Goal: Information Seeking & Learning: Find specific fact

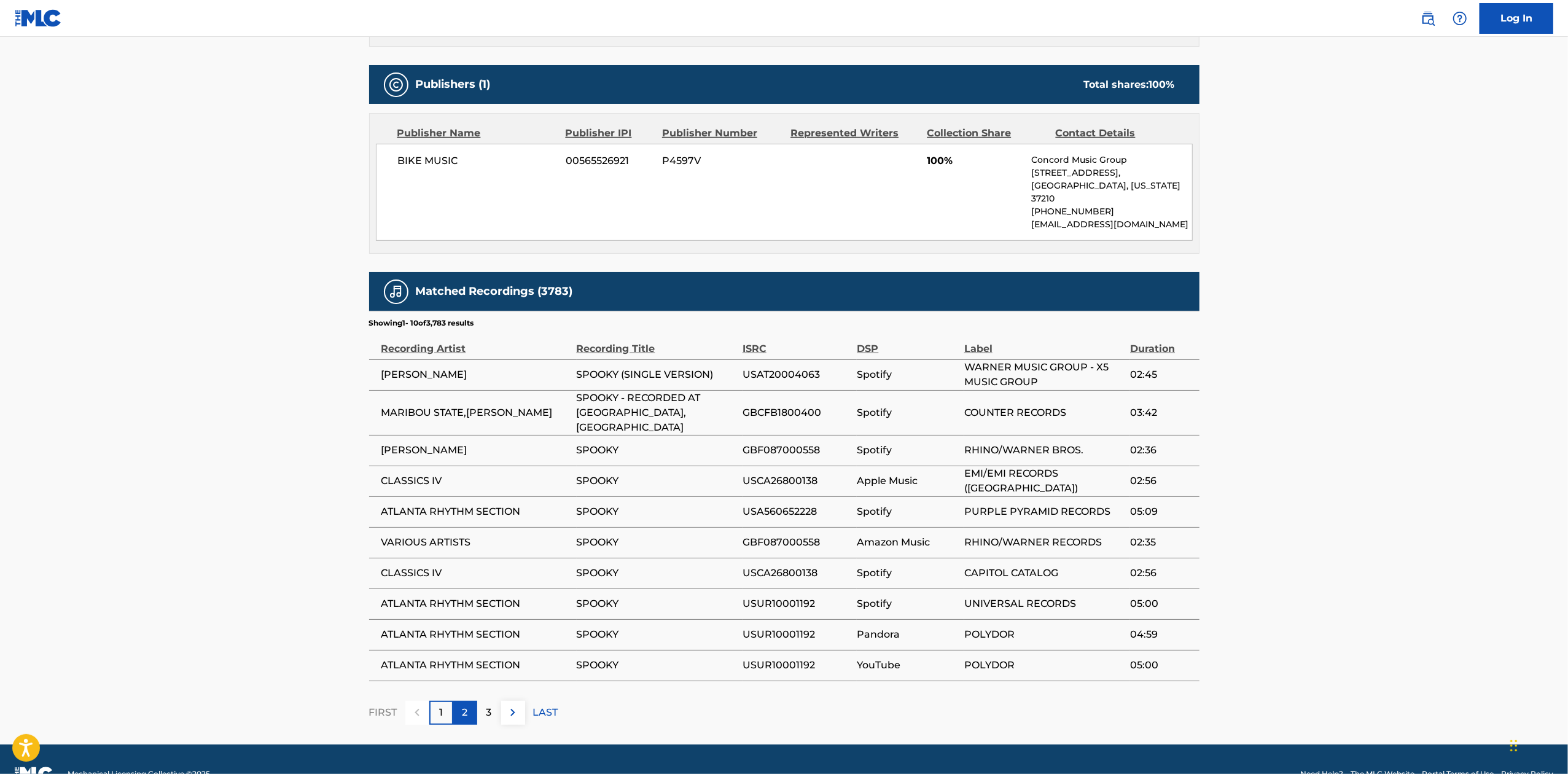
click at [466, 701] on div "2" at bounding box center [465, 713] width 24 height 24
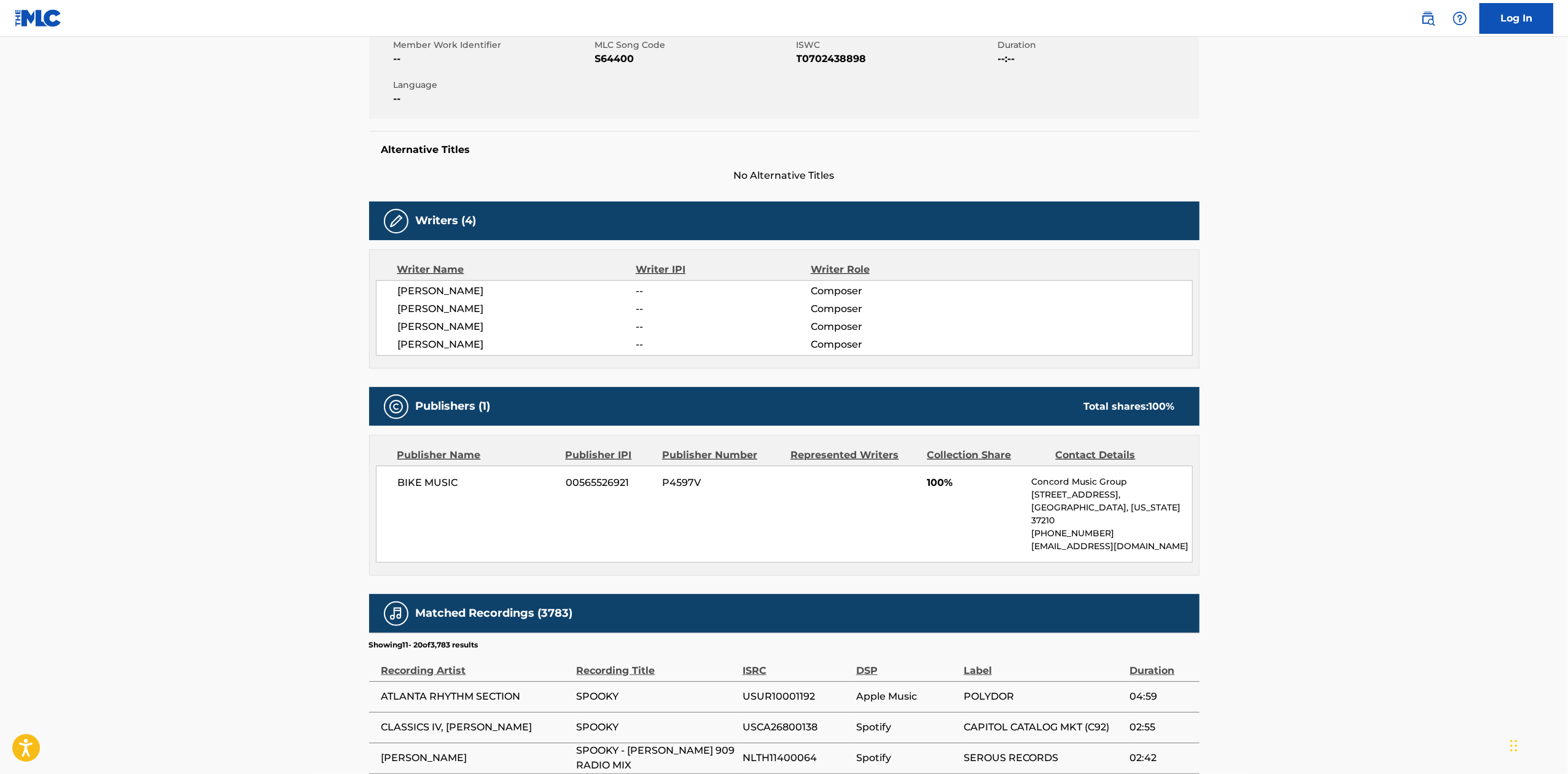
scroll to position [553, 0]
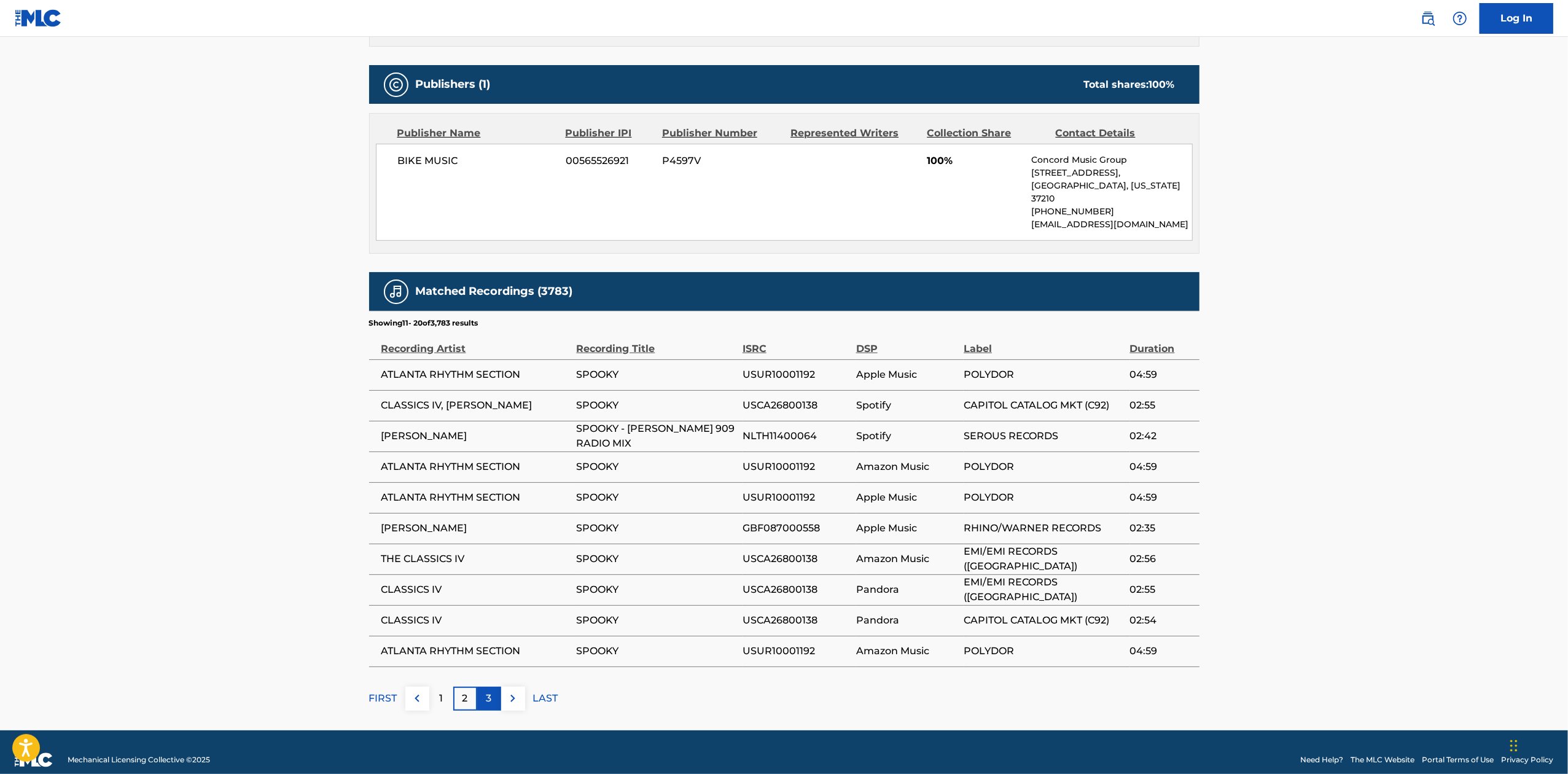
click at [497, 692] on div "3" at bounding box center [489, 699] width 24 height 24
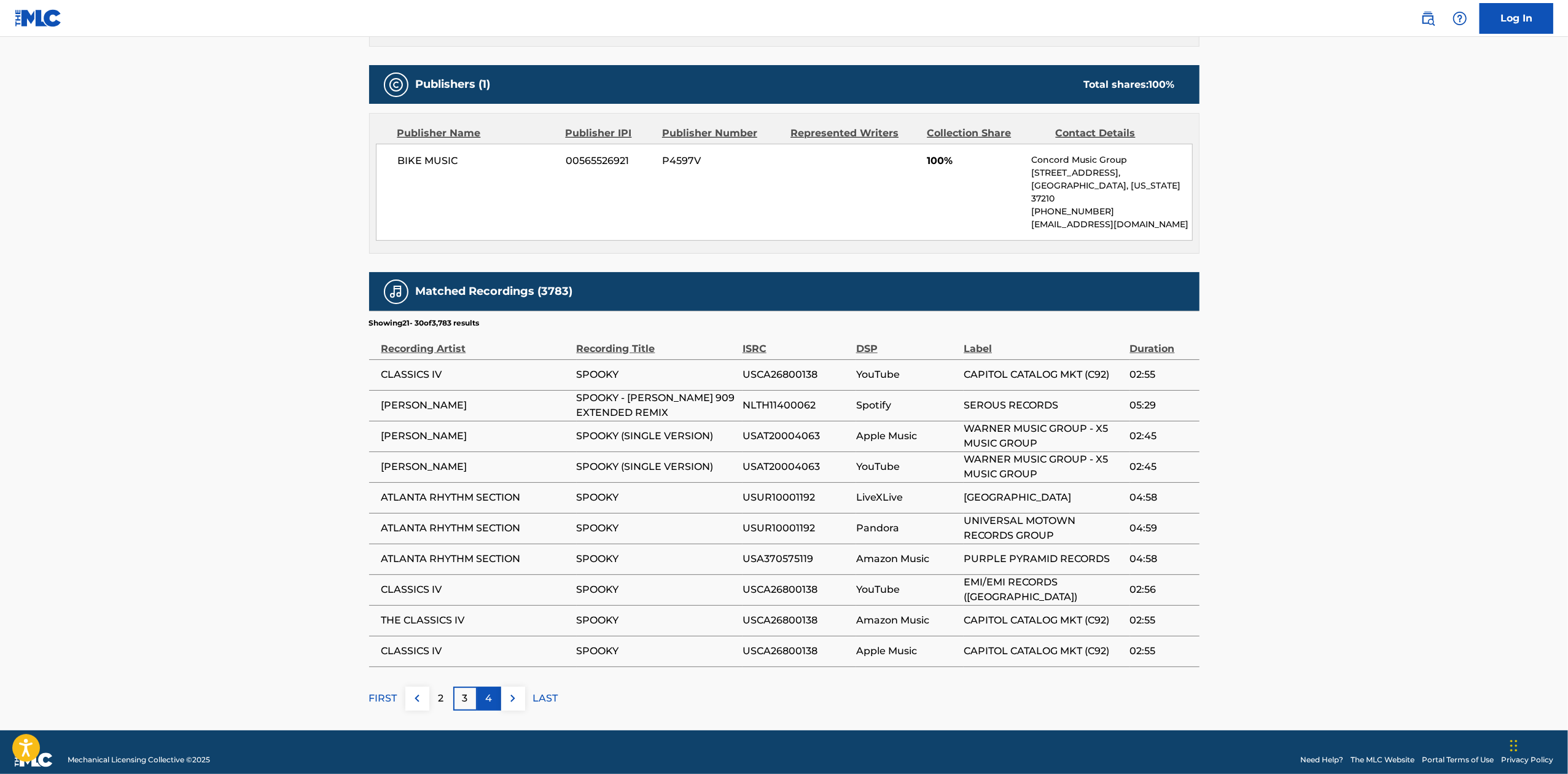
click at [481, 688] on div "4" at bounding box center [489, 699] width 24 height 24
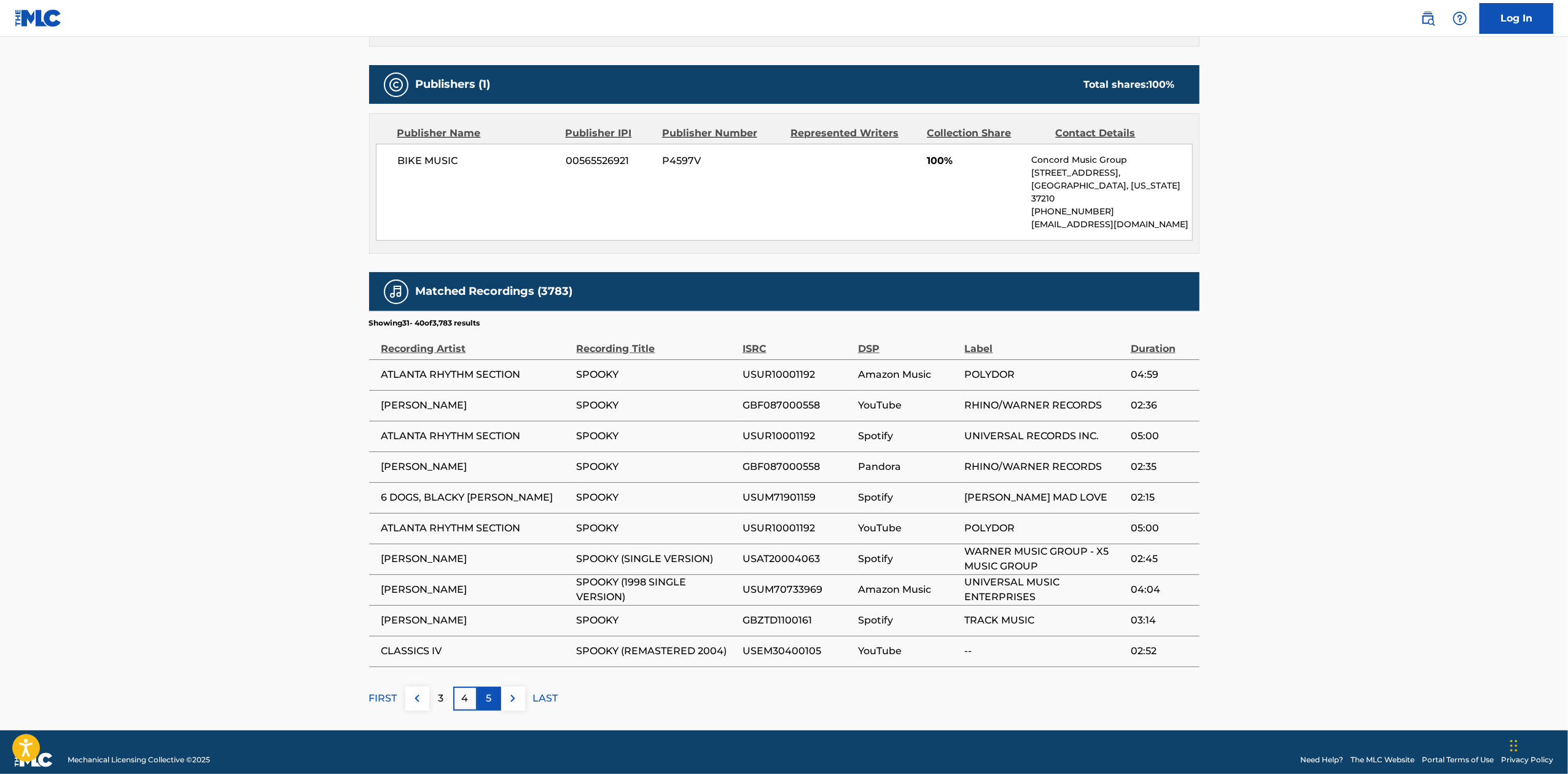
click at [487, 692] on p "5" at bounding box center [489, 699] width 6 height 15
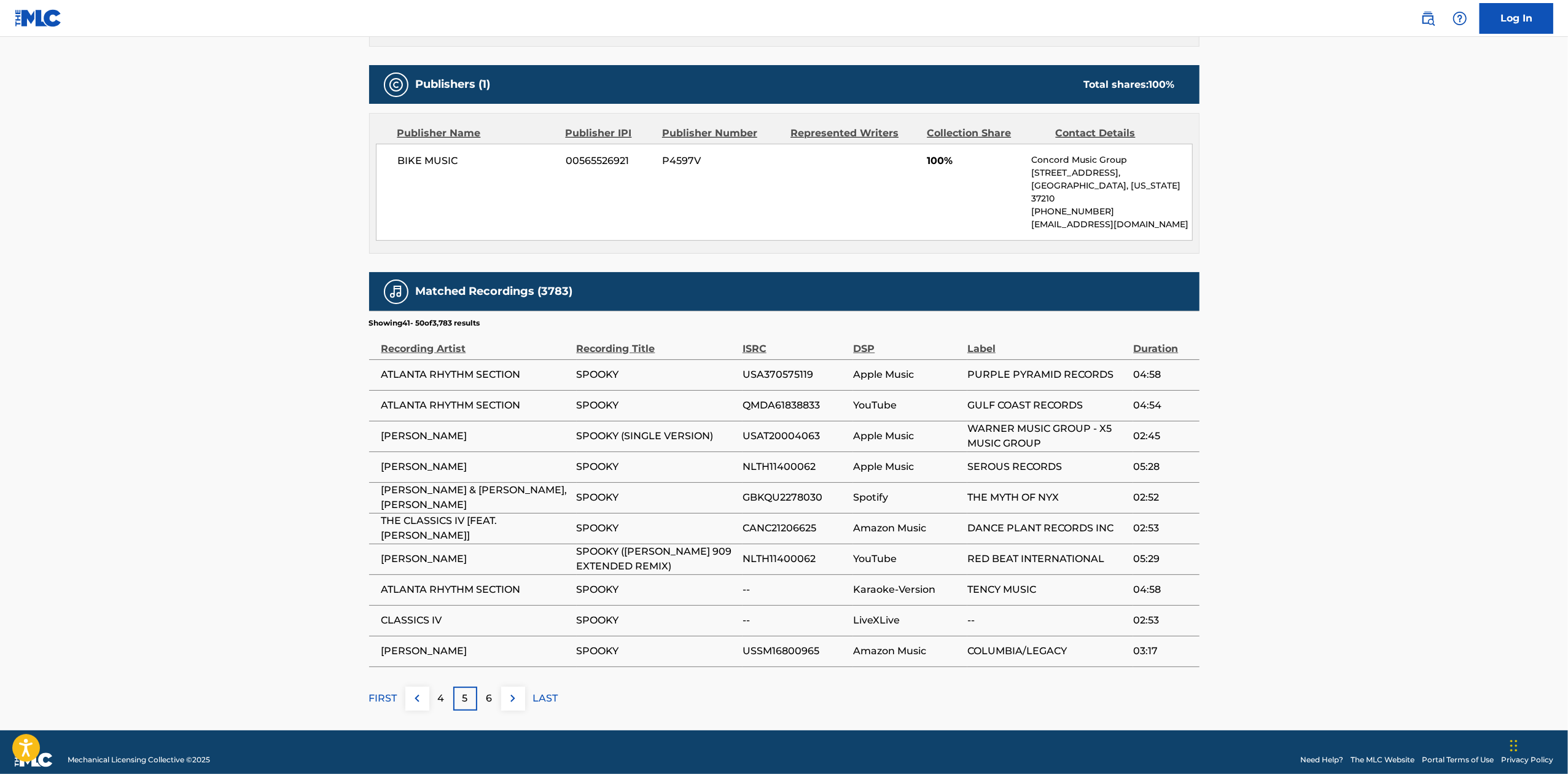
click at [507, 731] on footer "Mechanical Licensing Collective © 2025 Need Help? The MLC Website Portal Terms …" at bounding box center [784, 760] width 1568 height 59
click at [493, 687] on div "6" at bounding box center [489, 699] width 24 height 24
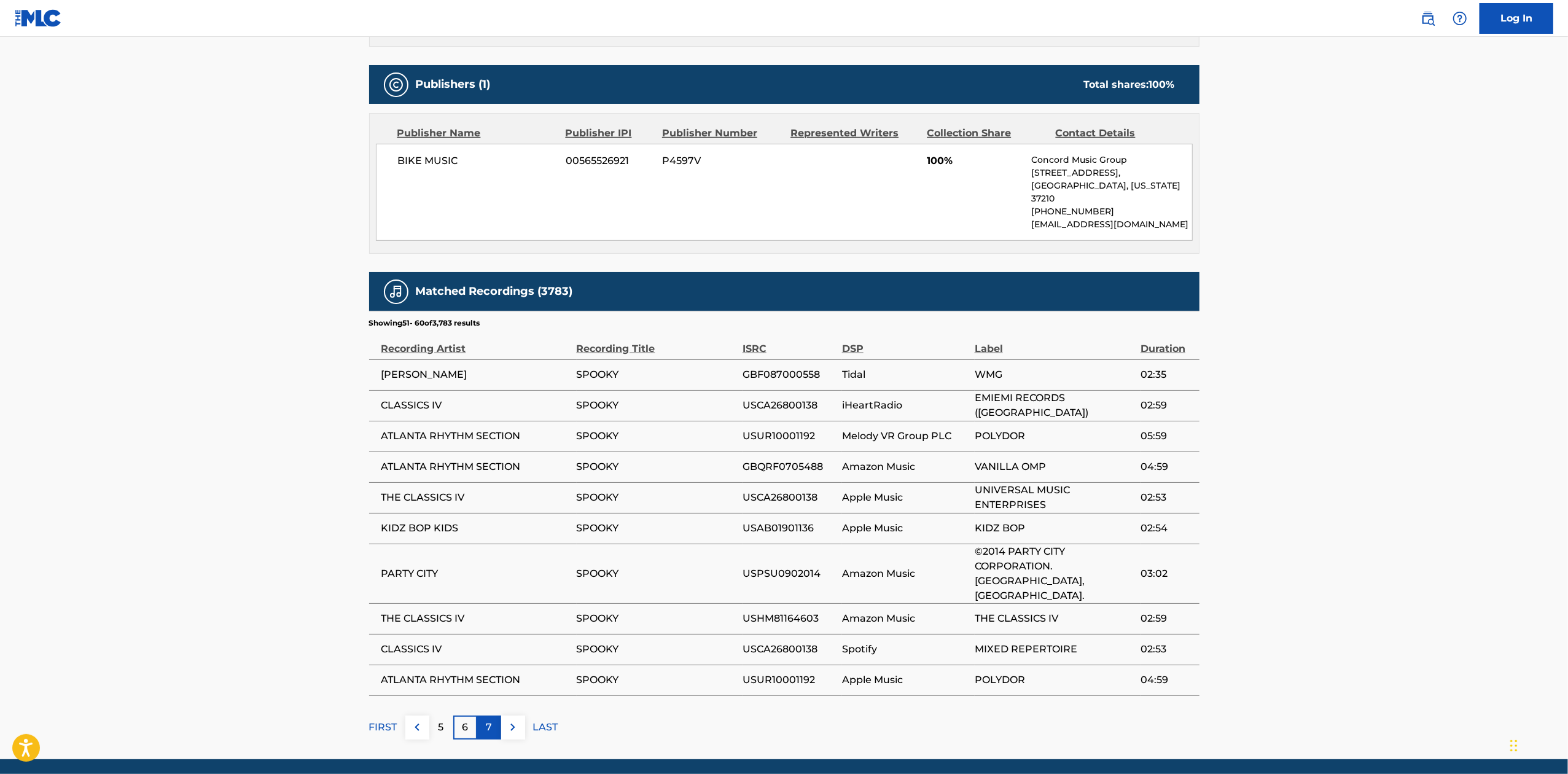
click at [485, 716] on div "7" at bounding box center [489, 728] width 24 height 24
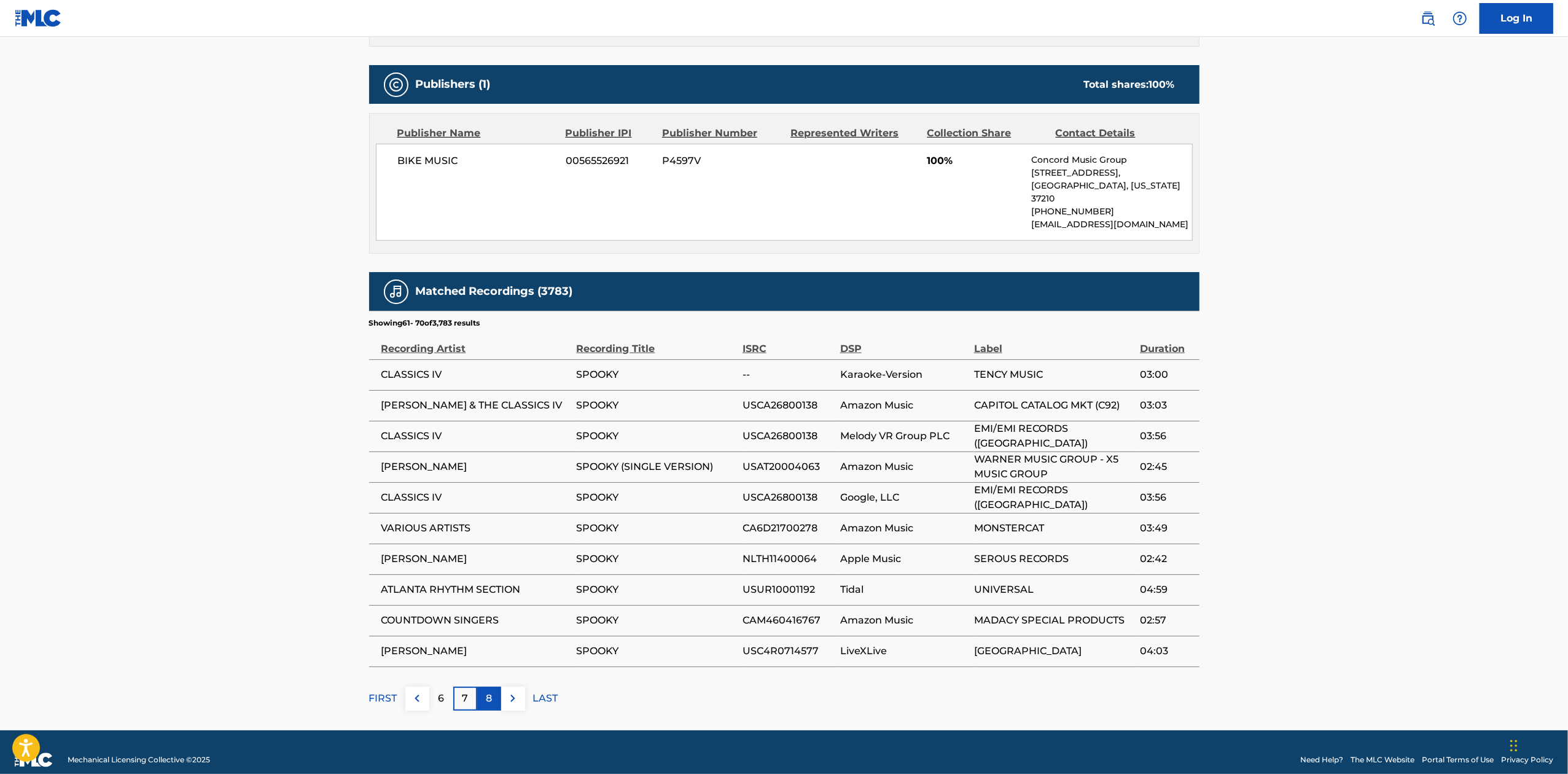
click at [491, 692] on p "8" at bounding box center [489, 699] width 6 height 15
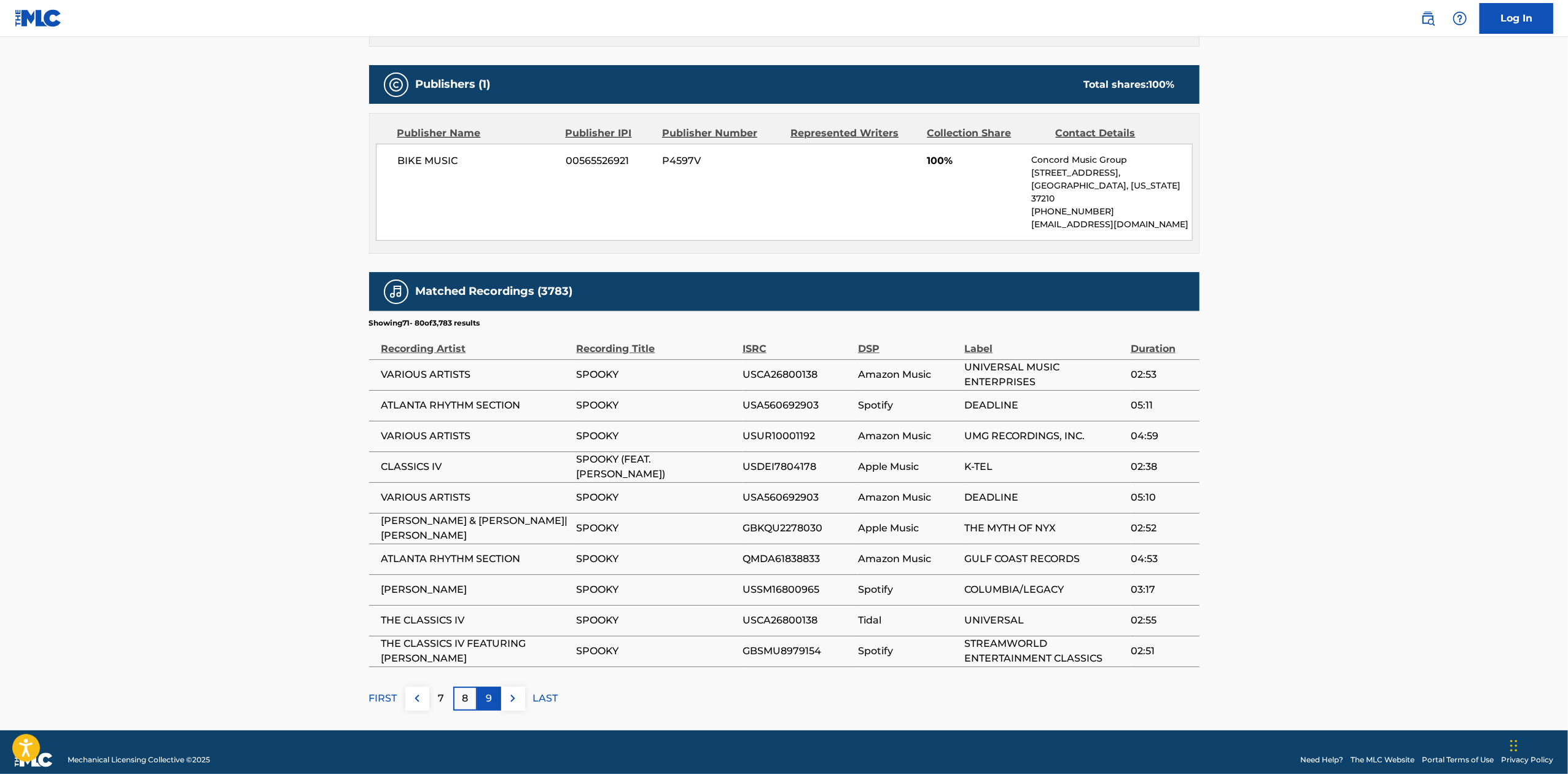
click at [491, 694] on div "9" at bounding box center [489, 699] width 24 height 24
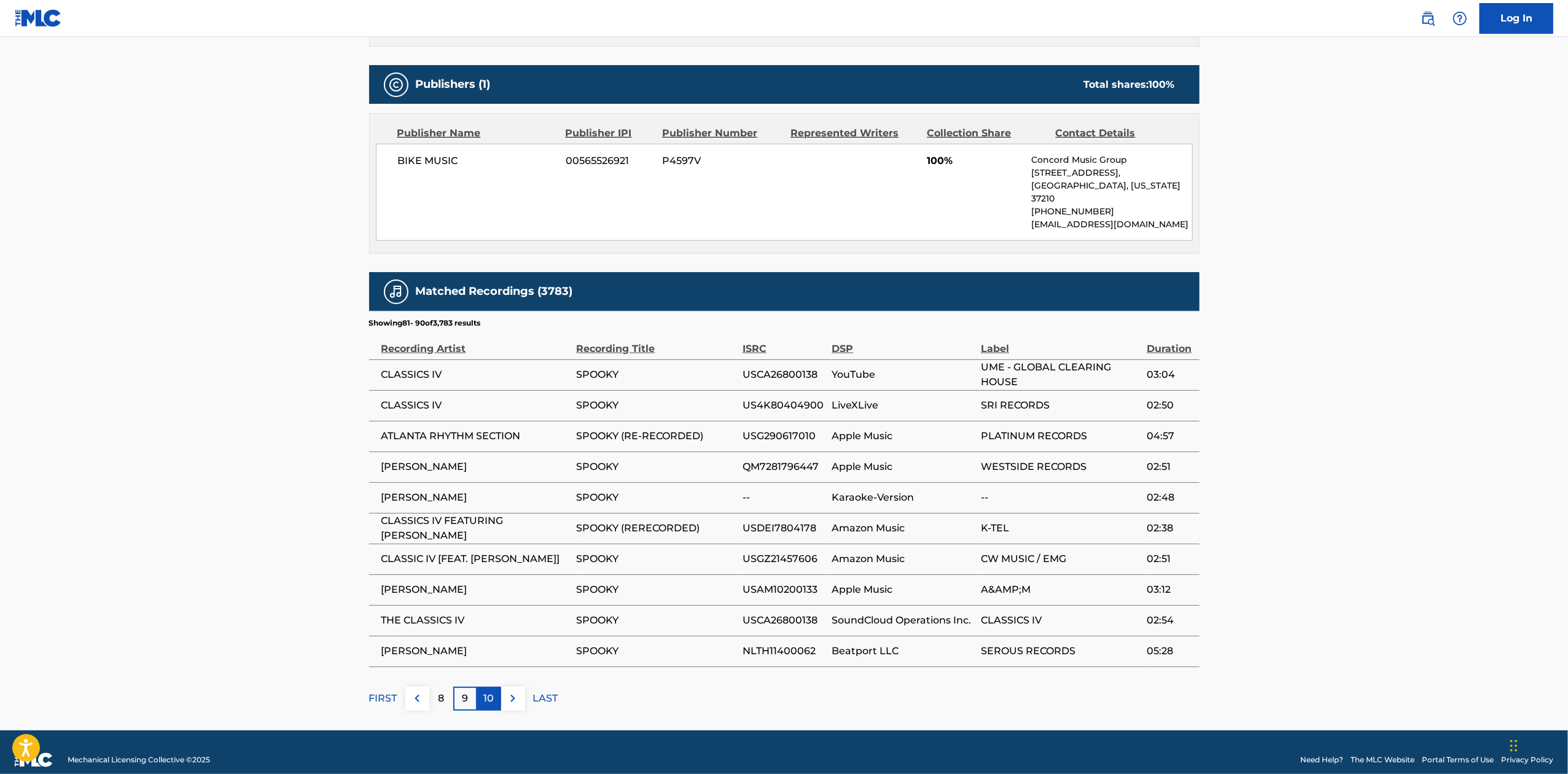
click at [494, 692] on p "10" at bounding box center [489, 699] width 10 height 15
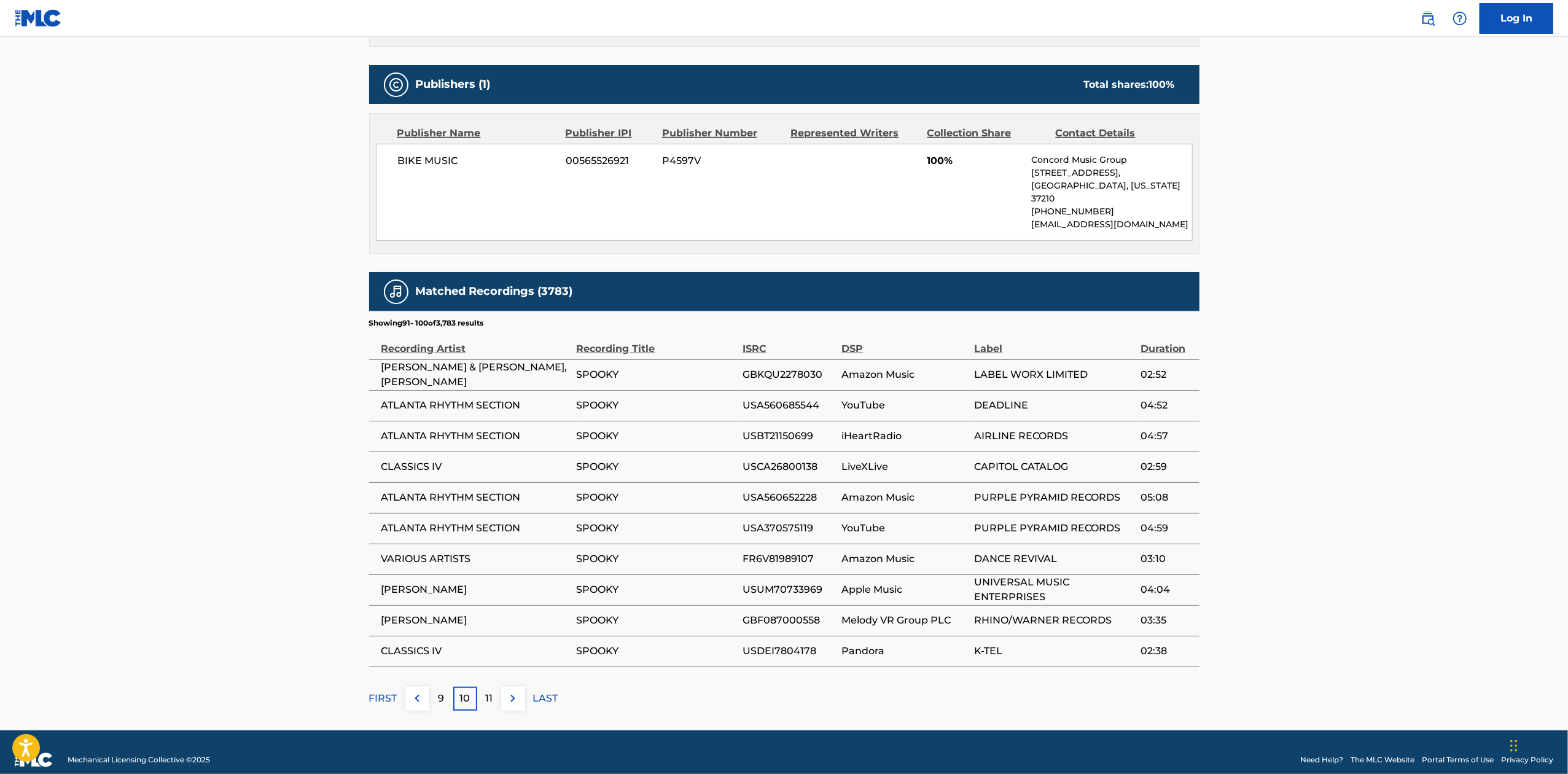
click at [506, 731] on footer "Mechanical Licensing Collective © 2025 Need Help? The MLC Website Portal Terms …" at bounding box center [784, 760] width 1568 height 59
click at [504, 744] on footer "Mechanical Licensing Collective © 2025 Need Help? The MLC Website Portal Terms …" at bounding box center [784, 760] width 1568 height 59
click at [495, 693] on div "11" at bounding box center [489, 699] width 24 height 24
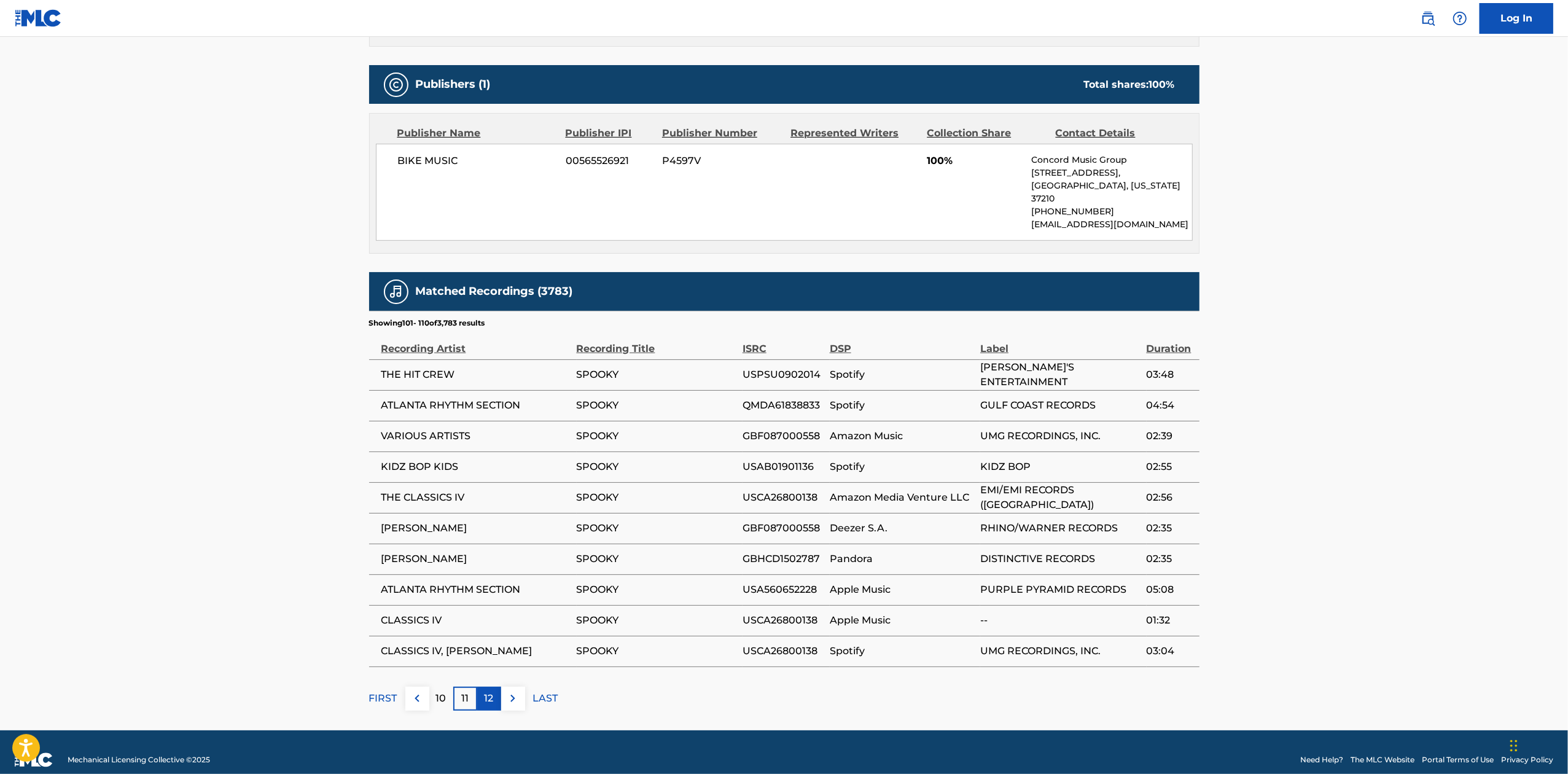
click at [485, 694] on div "12" at bounding box center [489, 699] width 24 height 24
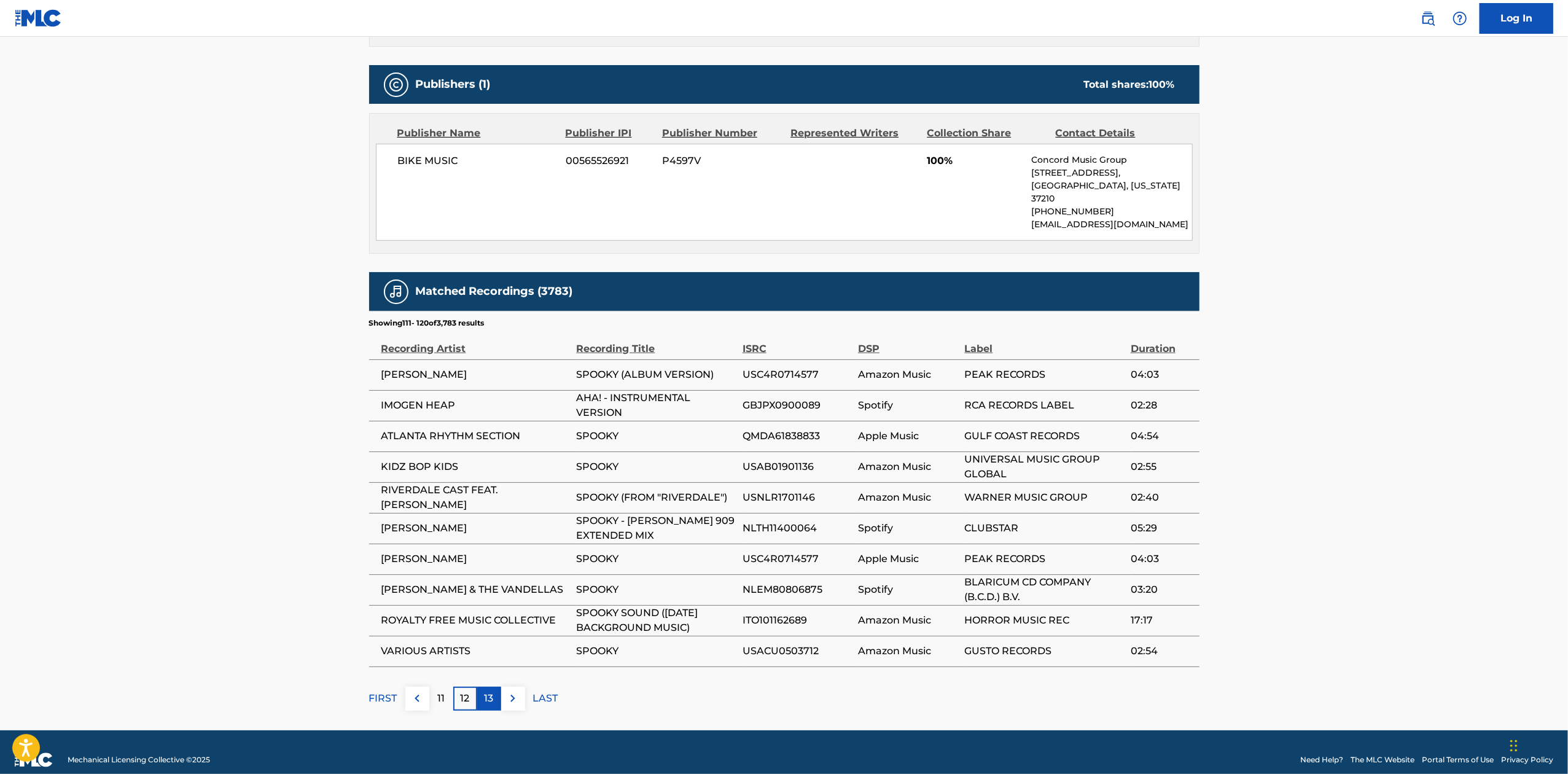
click at [484, 692] on p "13" at bounding box center [489, 699] width 10 height 15
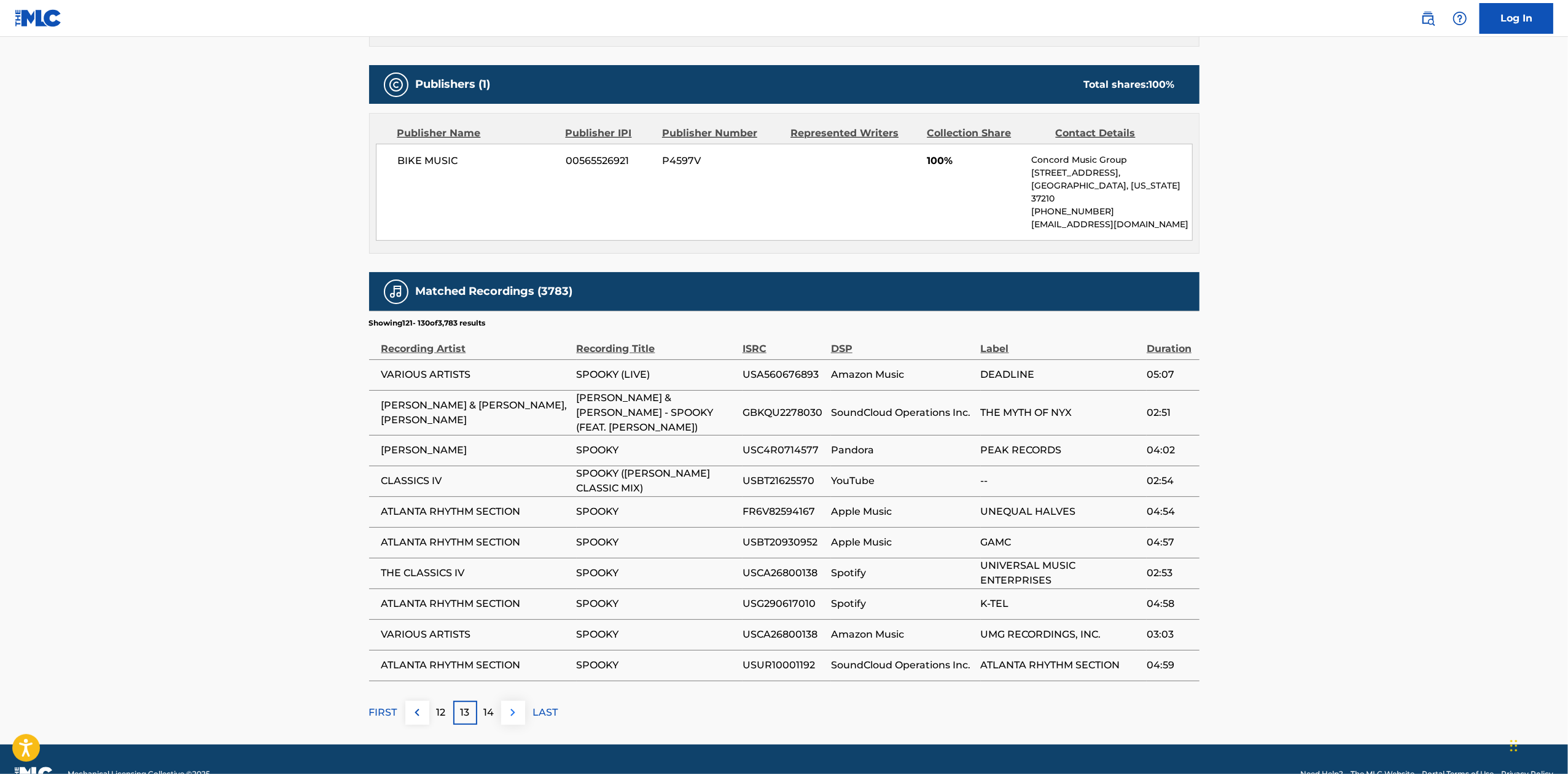
click at [517, 705] on img at bounding box center [512, 712] width 15 height 15
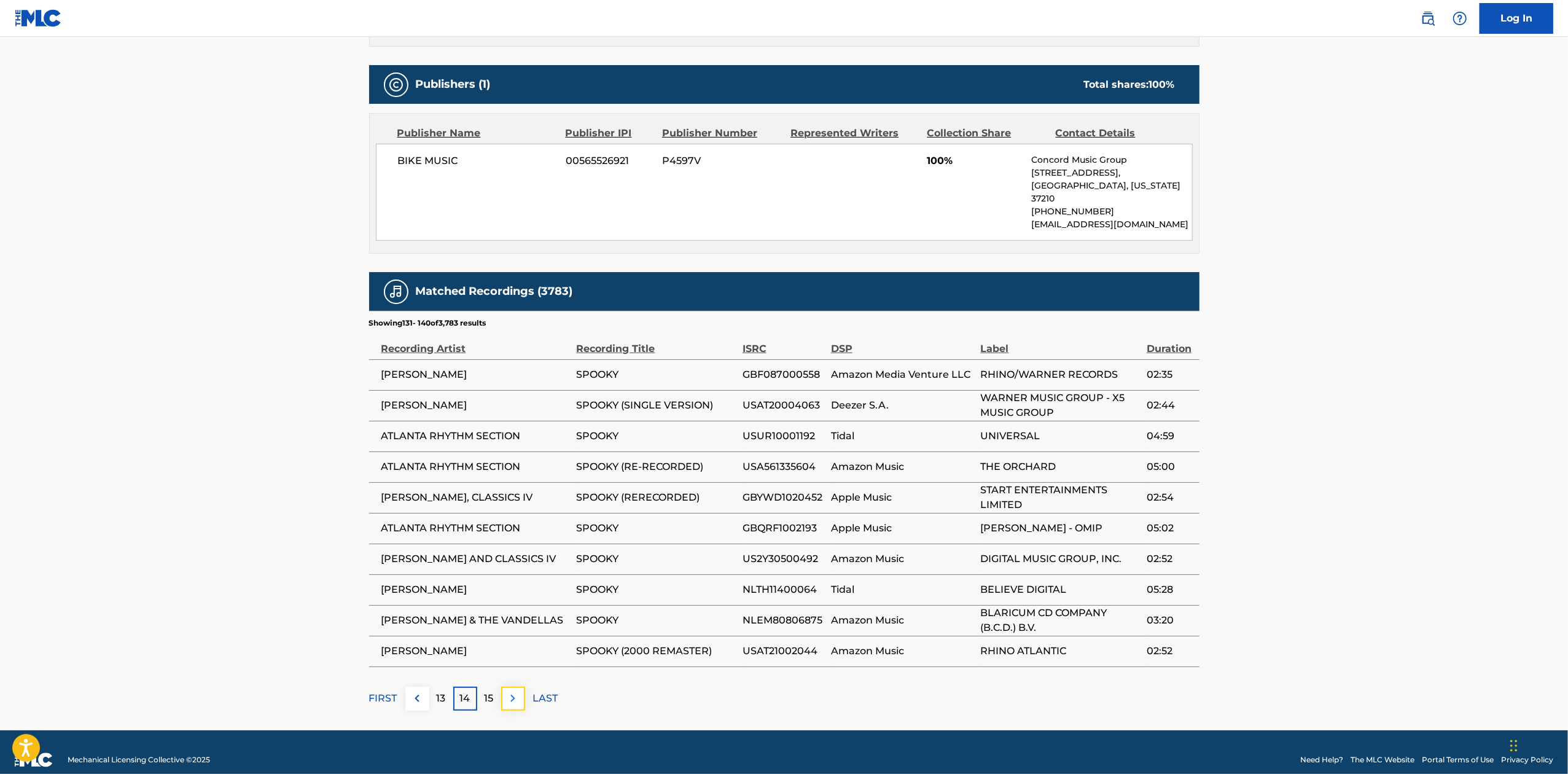
click at [510, 693] on button at bounding box center [513, 699] width 24 height 24
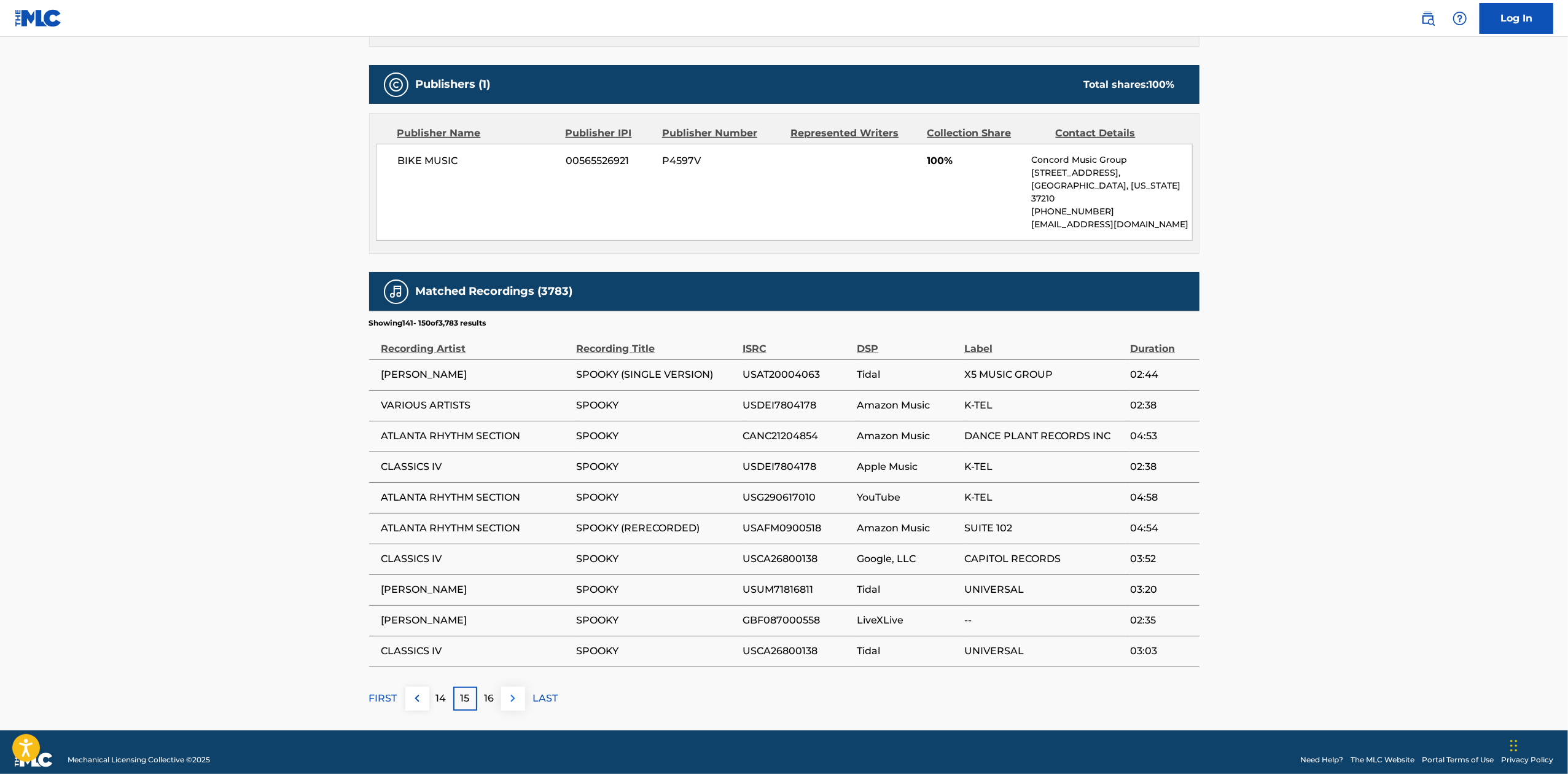
click at [514, 693] on button at bounding box center [513, 699] width 24 height 24
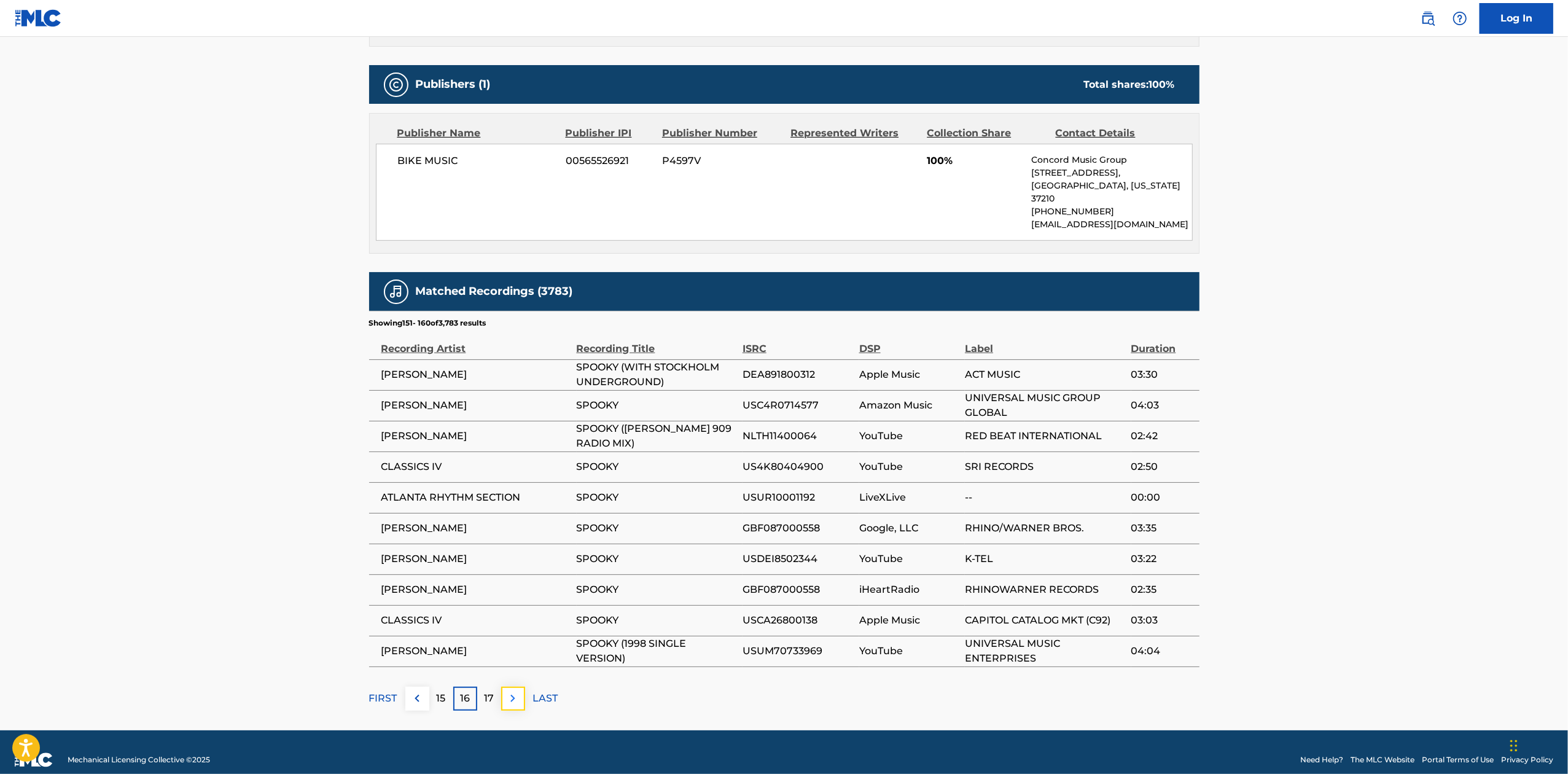
click at [510, 692] on button at bounding box center [513, 699] width 24 height 24
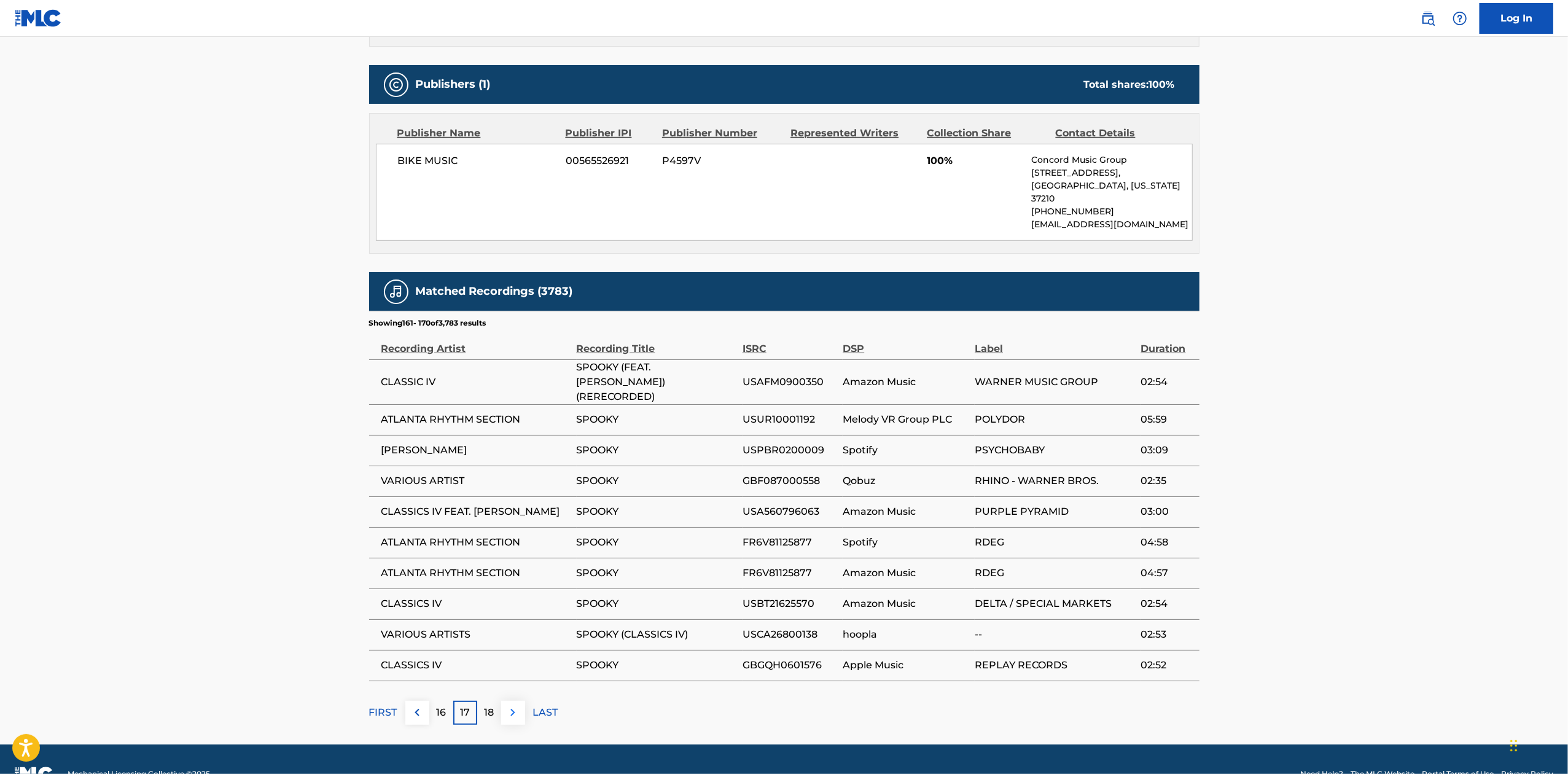
click at [515, 705] on img at bounding box center [512, 712] width 15 height 15
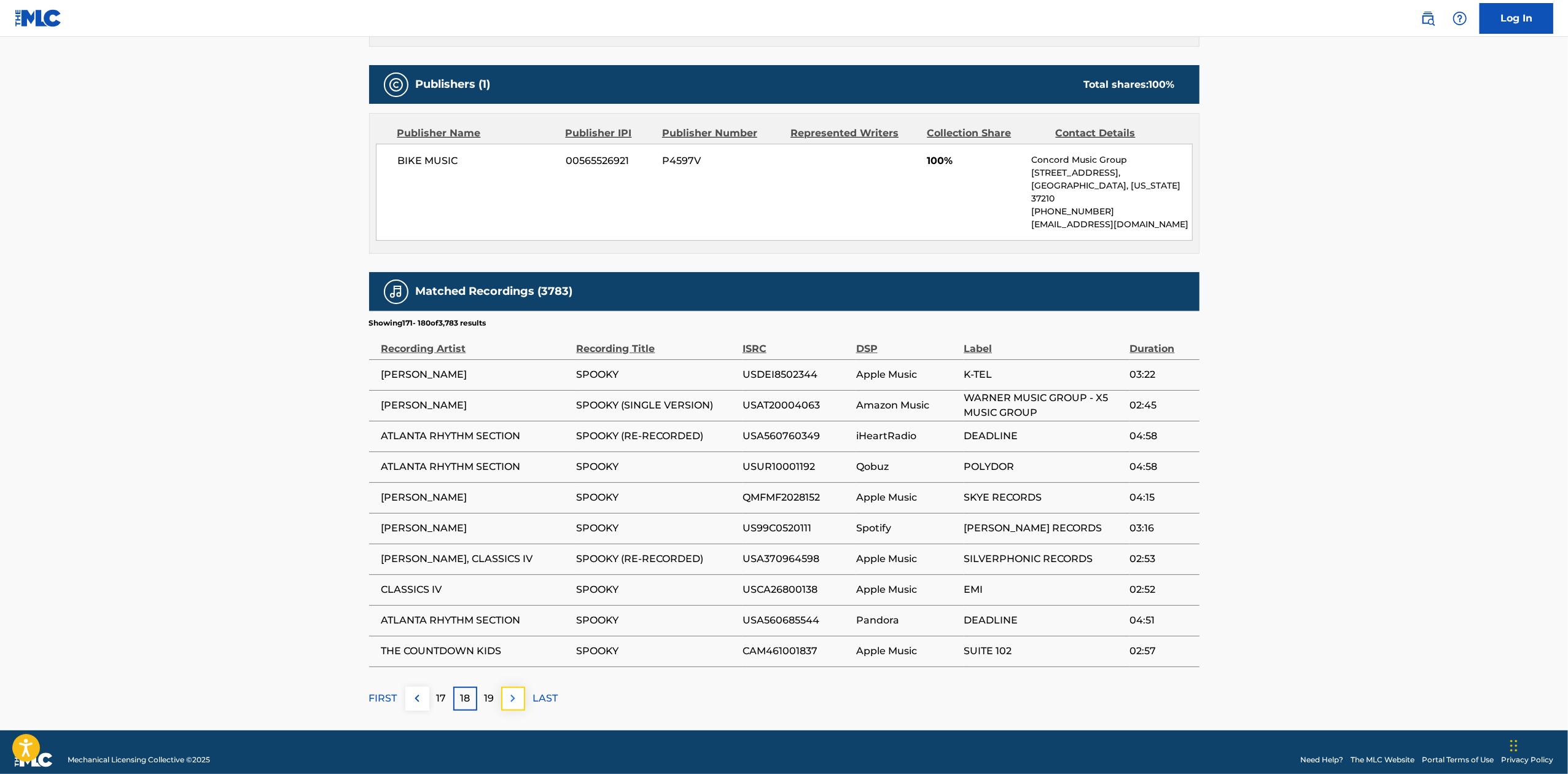
click at [516, 694] on button at bounding box center [513, 699] width 24 height 24
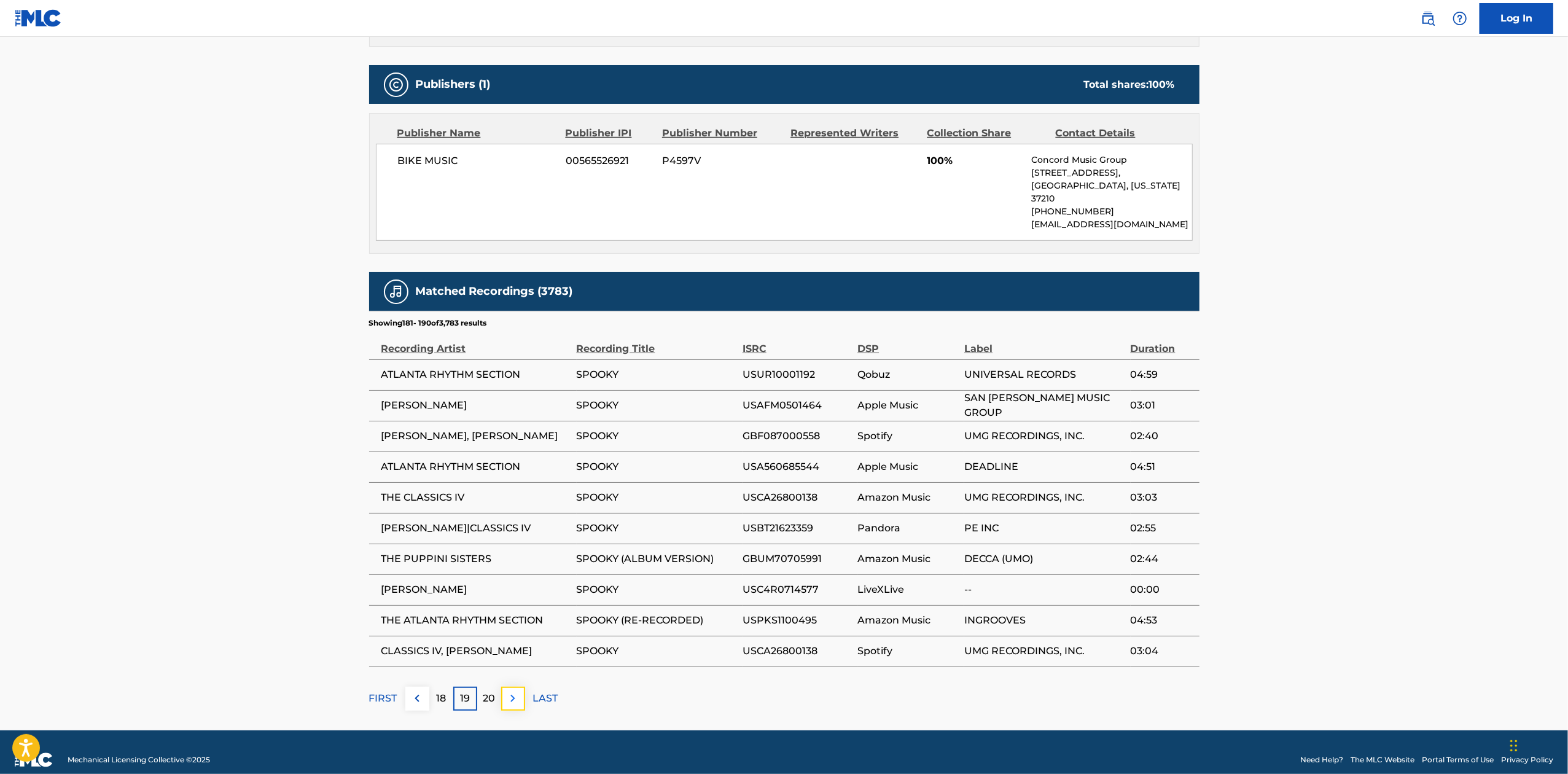
click at [522, 691] on button at bounding box center [513, 699] width 24 height 24
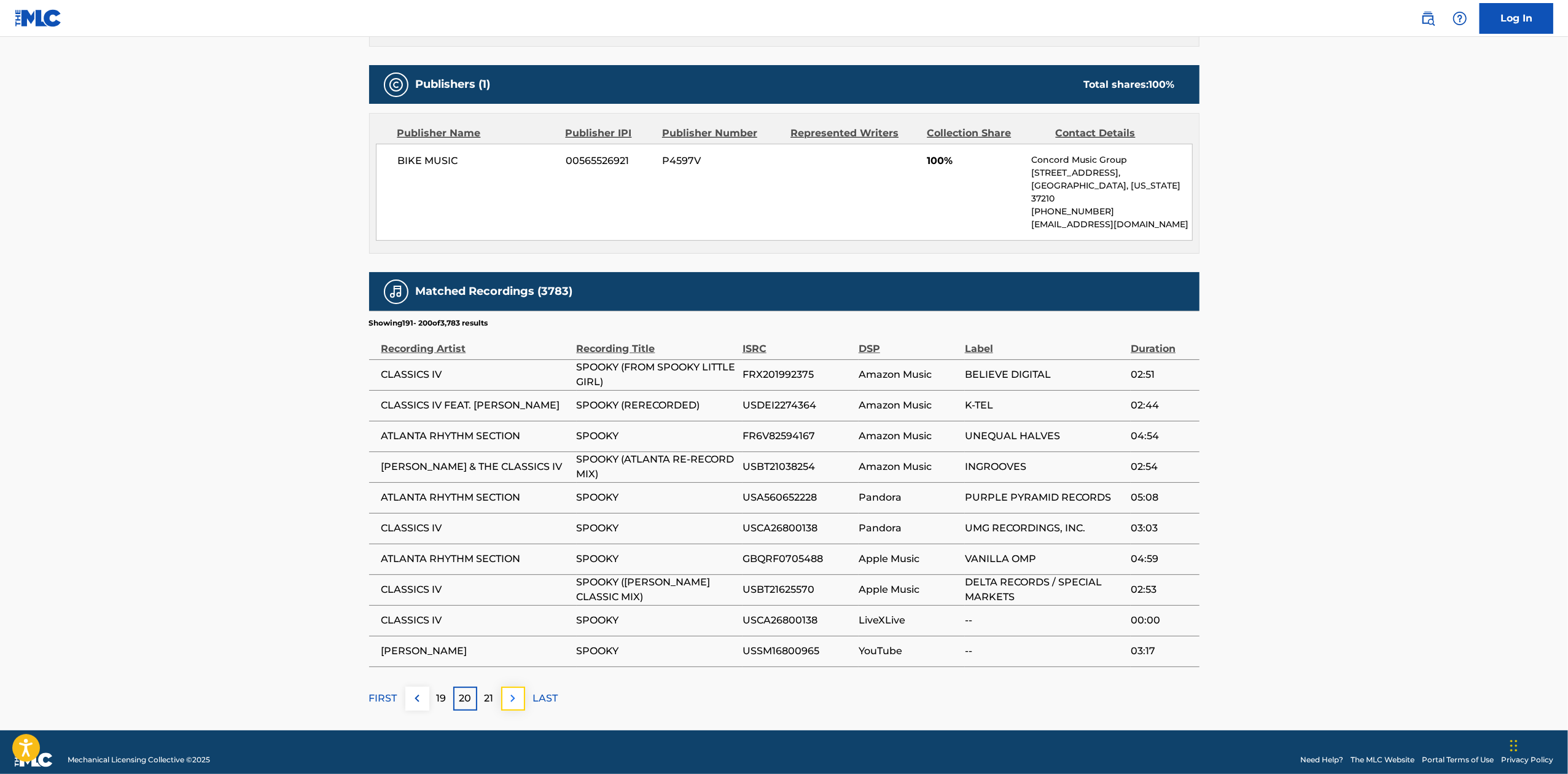
click at [517, 693] on button at bounding box center [513, 699] width 24 height 24
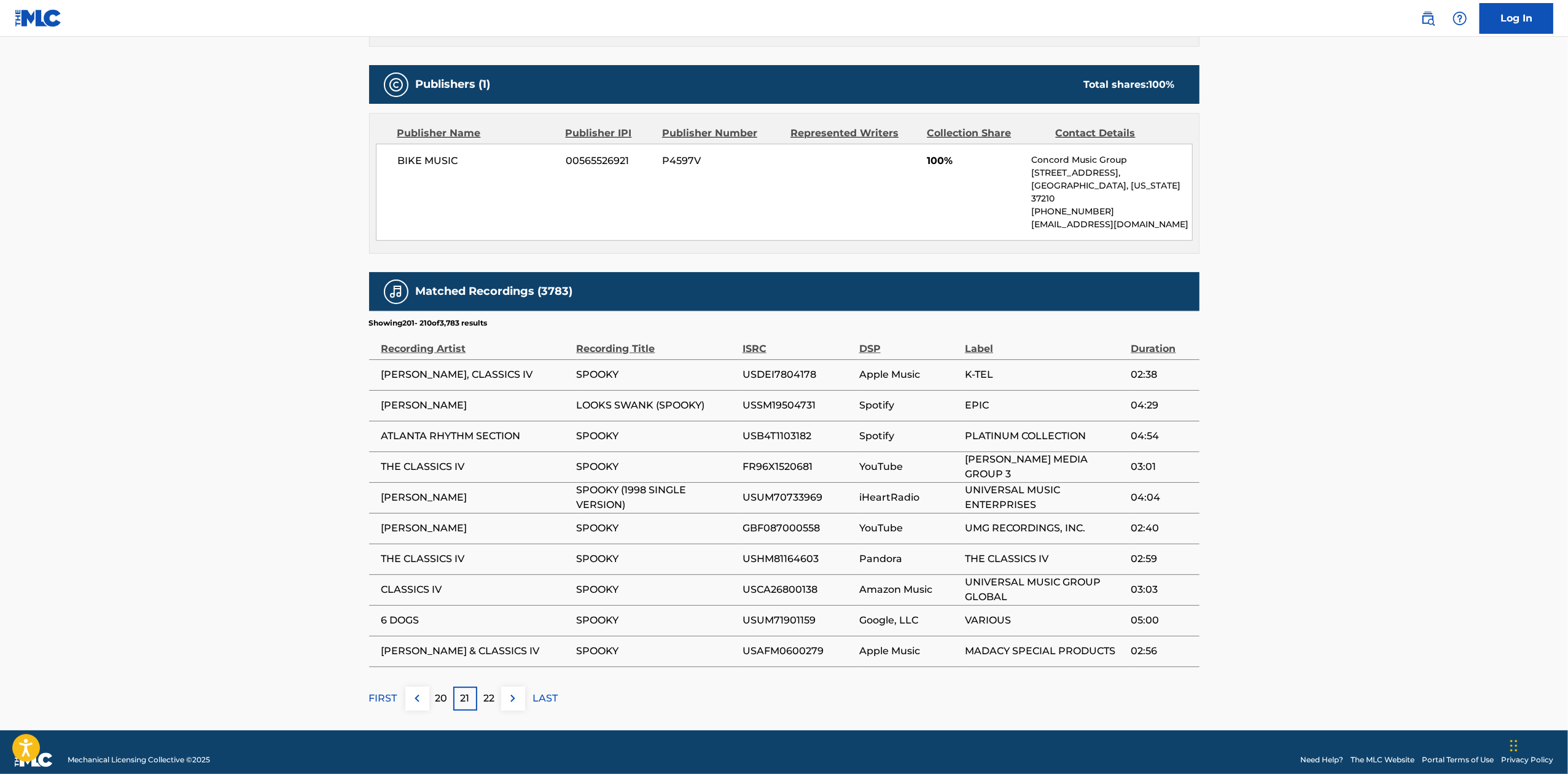
click at [546, 731] on footer "Mechanical Licensing Collective © 2025 Need Help? The MLC Website Portal Terms …" at bounding box center [784, 760] width 1568 height 59
click at [533, 692] on p "LAST" at bounding box center [546, 699] width 25 height 15
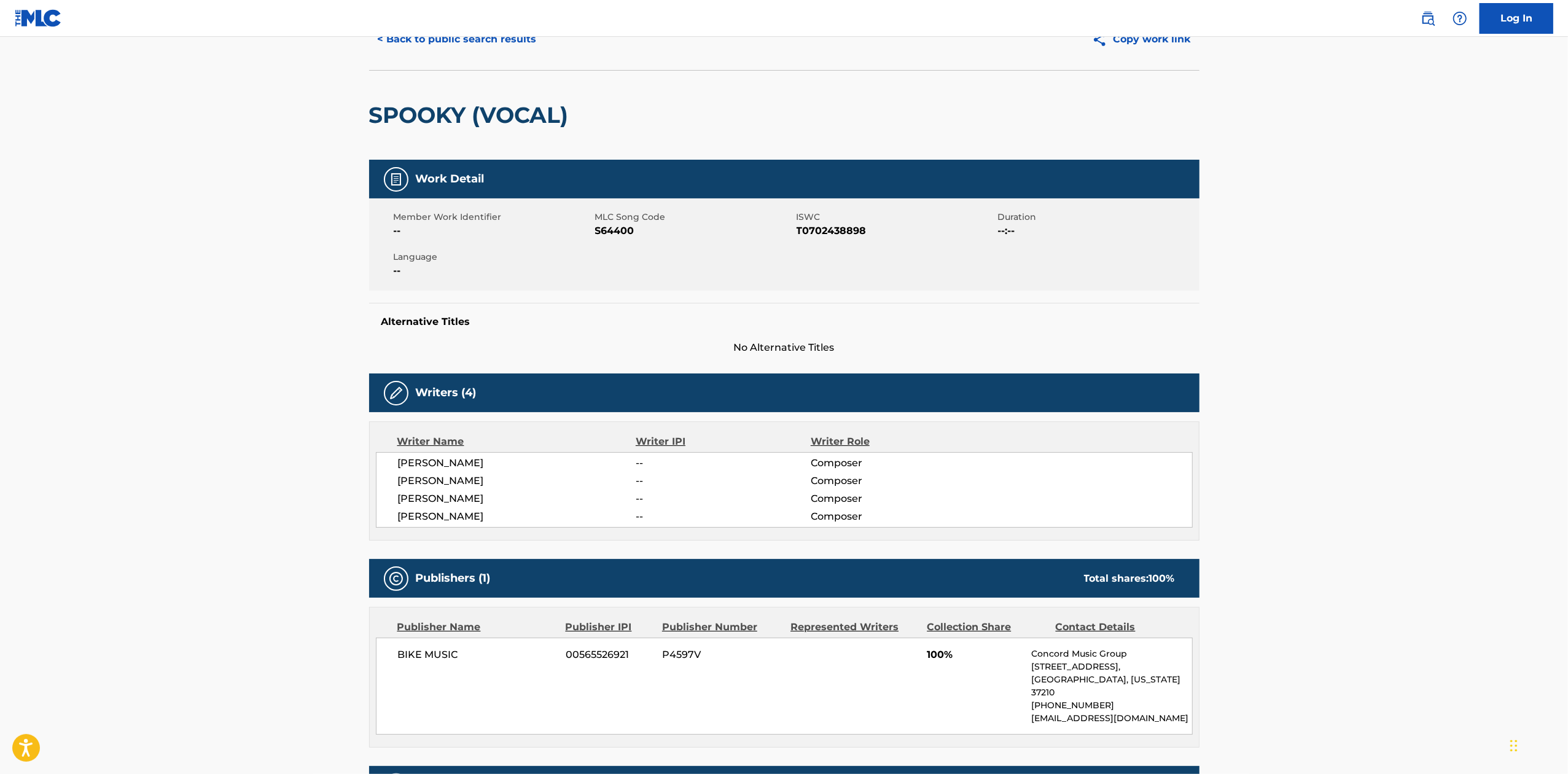
scroll to position [0, 0]
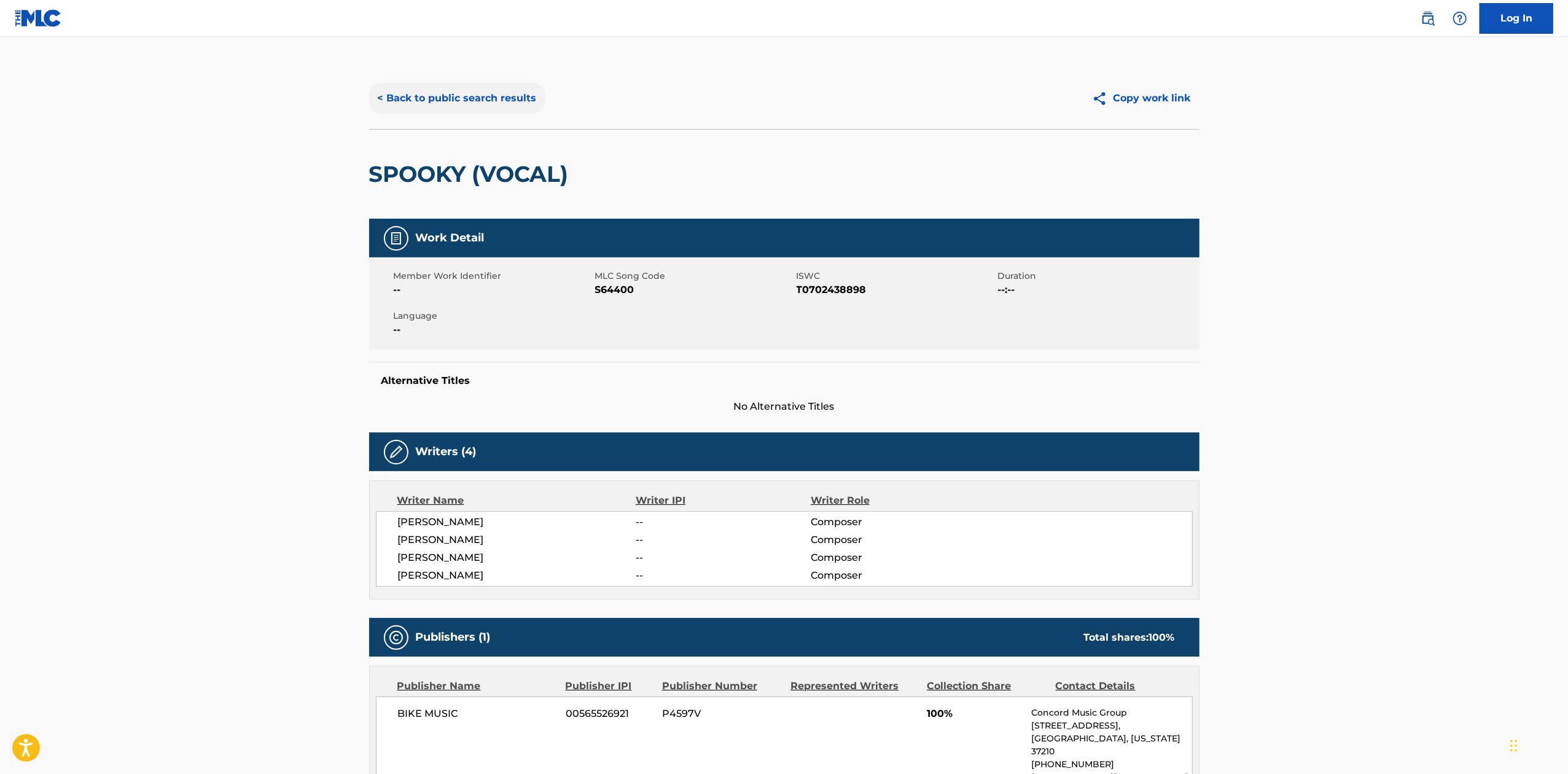
click at [477, 91] on button "< Back to public search results" at bounding box center [457, 98] width 176 height 30
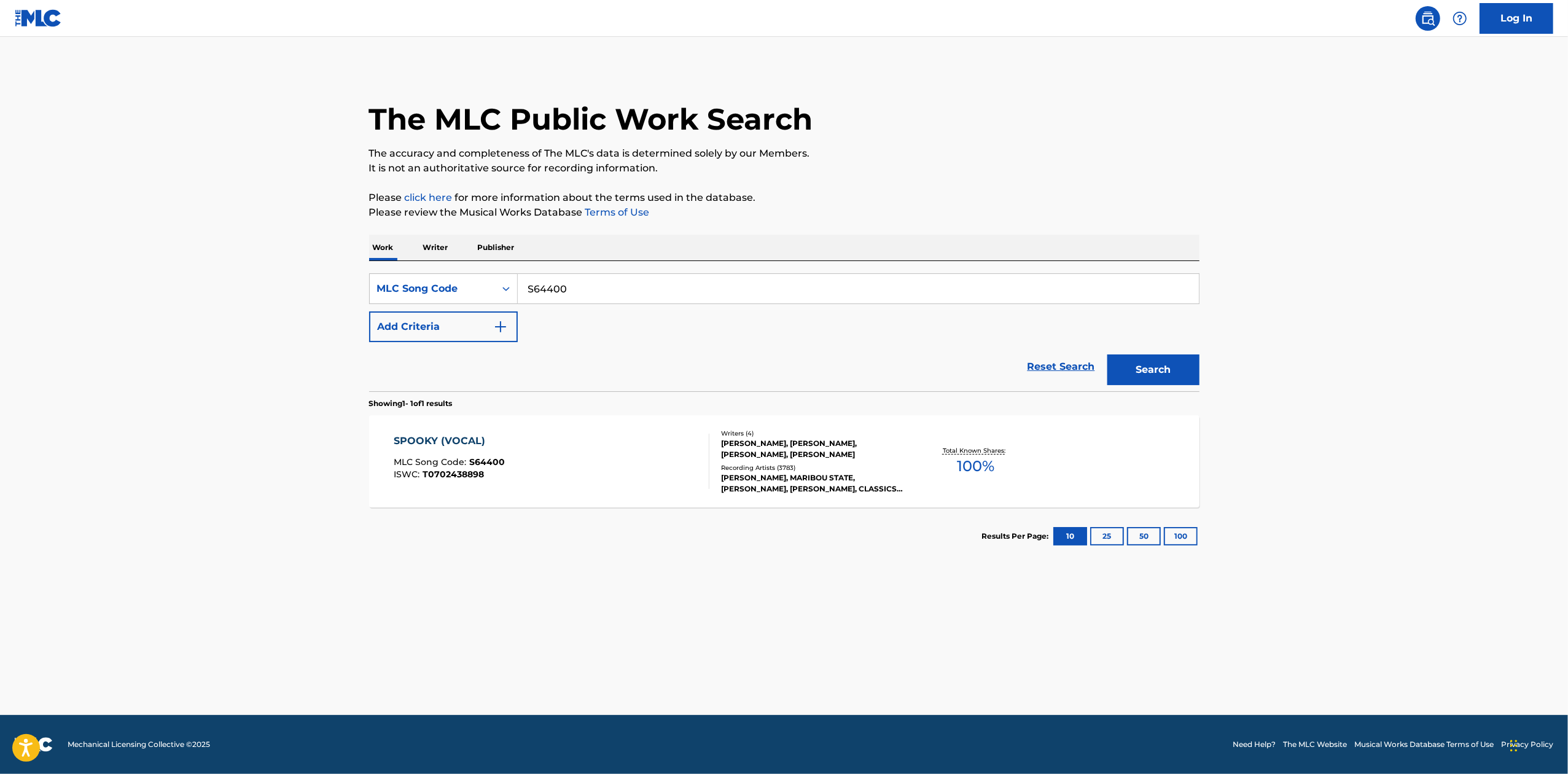
click at [613, 303] on input "S64400" at bounding box center [858, 289] width 681 height 29
drag, startPoint x: 609, startPoint y: 298, endPoint x: 502, endPoint y: 300, distance: 107.0
click at [502, 300] on div "SearchWithCriteriac59541cb-ccf2-4209-9b84-c1c282a6b16e MLC Song Code S64400" at bounding box center [784, 289] width 830 height 30
paste input "A4755W"
click at [1162, 345] on div "Search" at bounding box center [1150, 366] width 98 height 49
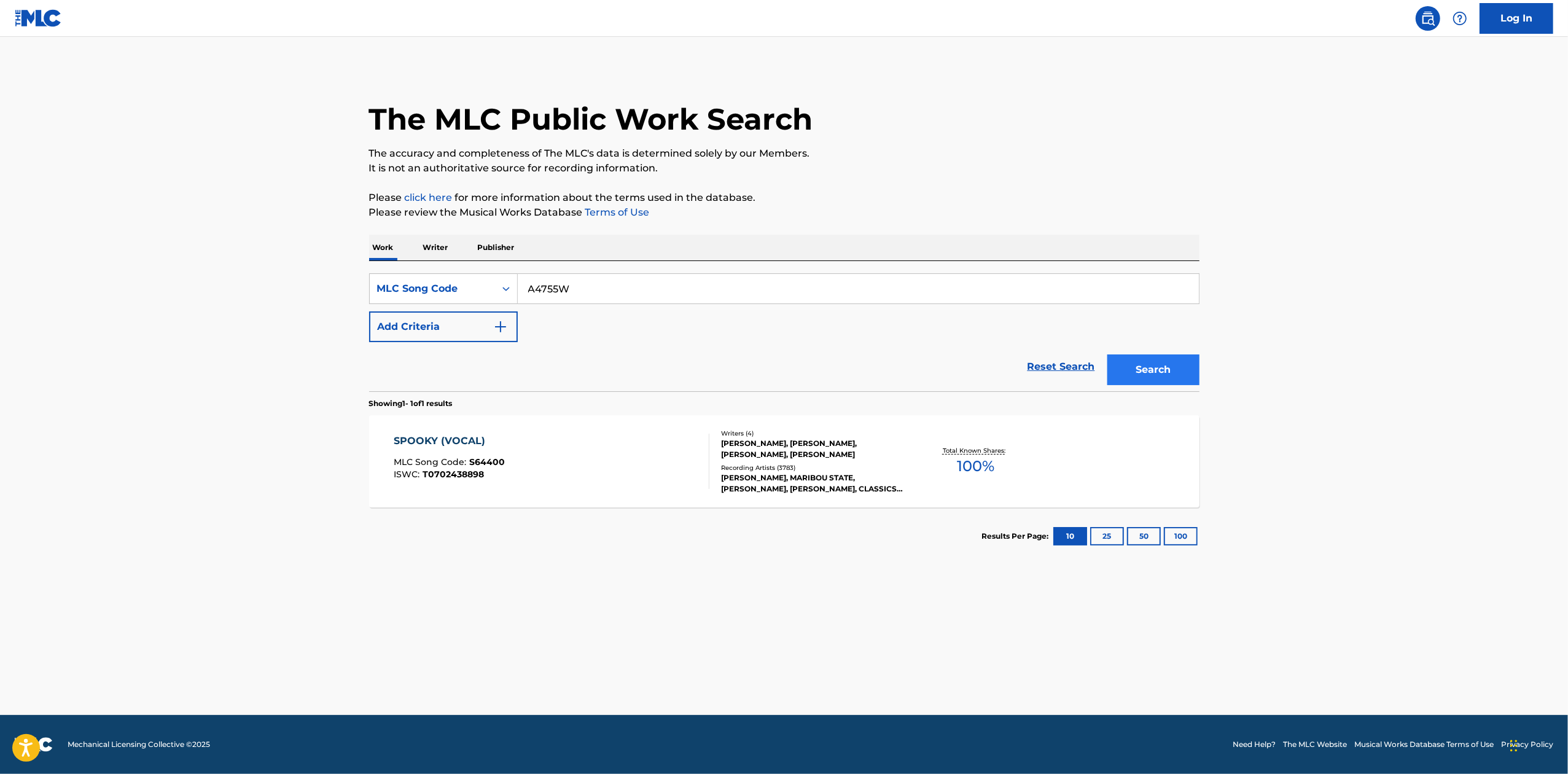
click at [1148, 381] on button "Search" at bounding box center [1153, 370] width 92 height 30
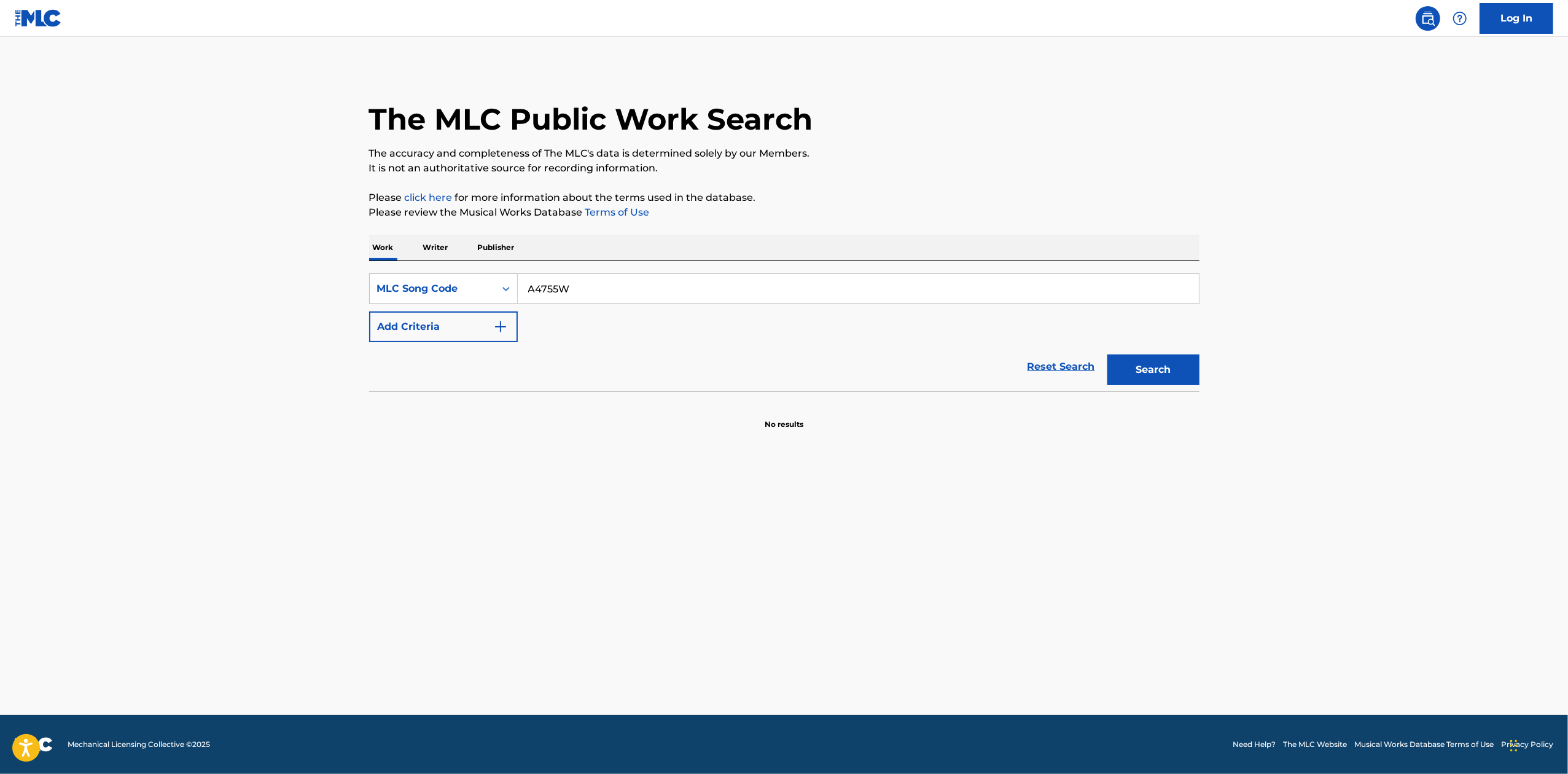
click at [540, 283] on input "A4755W" at bounding box center [858, 289] width 681 height 29
type input "A4755W"
click at [1160, 380] on button "Search" at bounding box center [1153, 370] width 92 height 30
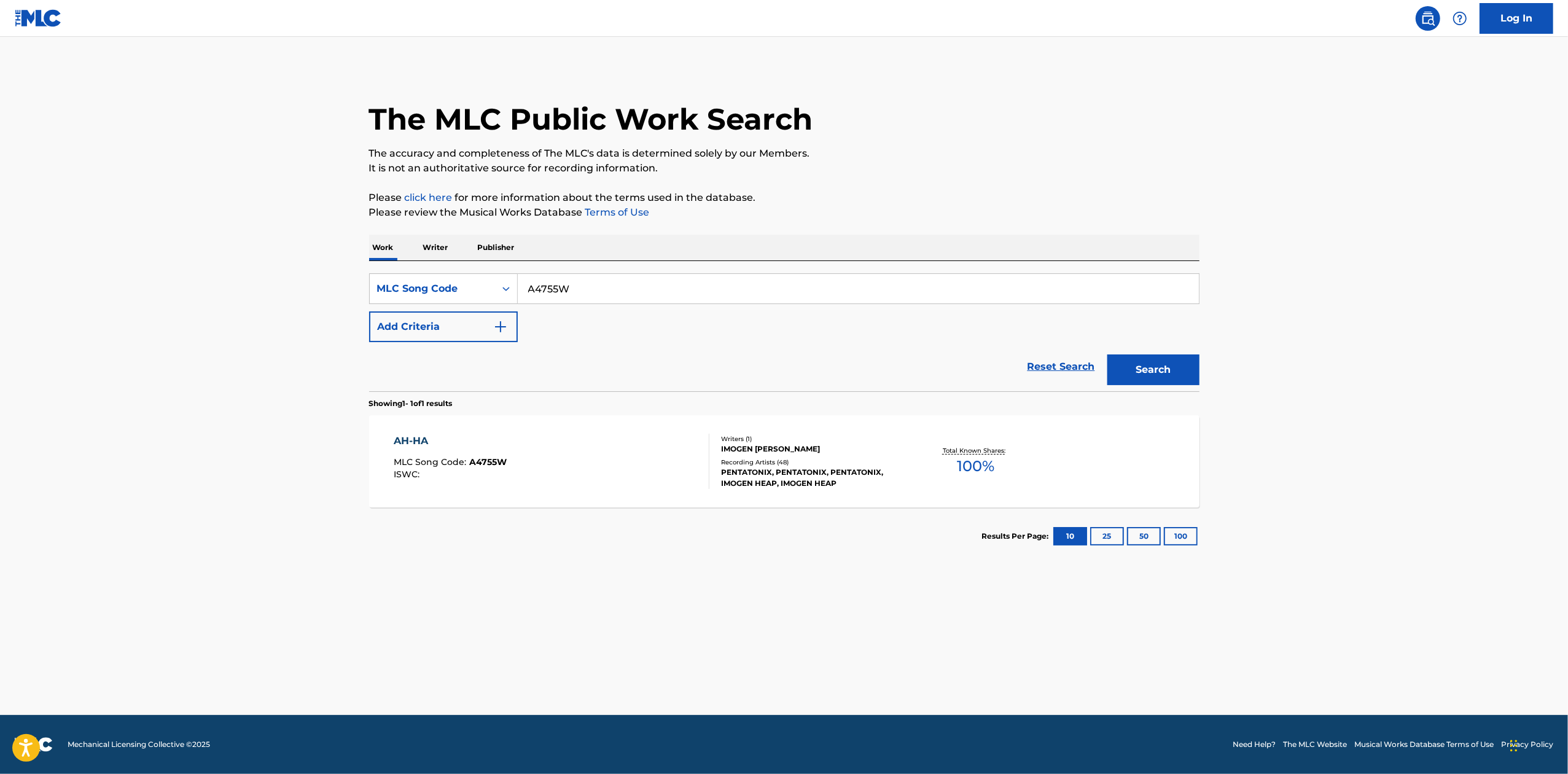
click at [521, 429] on div "AH-HA MLC Song Code : A4755W ISWC : Writers ( 1 ) [PERSON_NAME] Recording Artis…" at bounding box center [784, 461] width 830 height 92
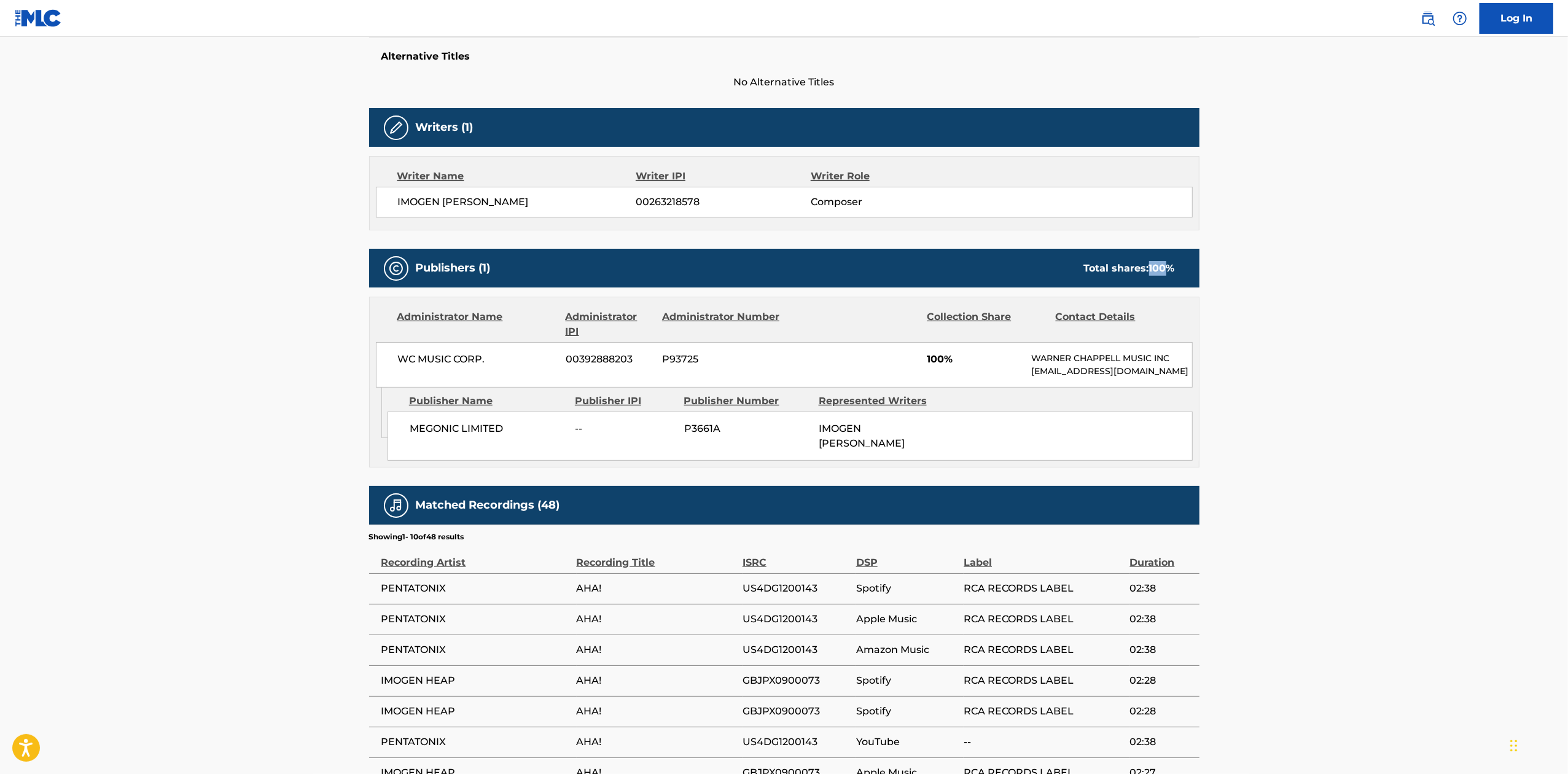
scroll to position [551, 0]
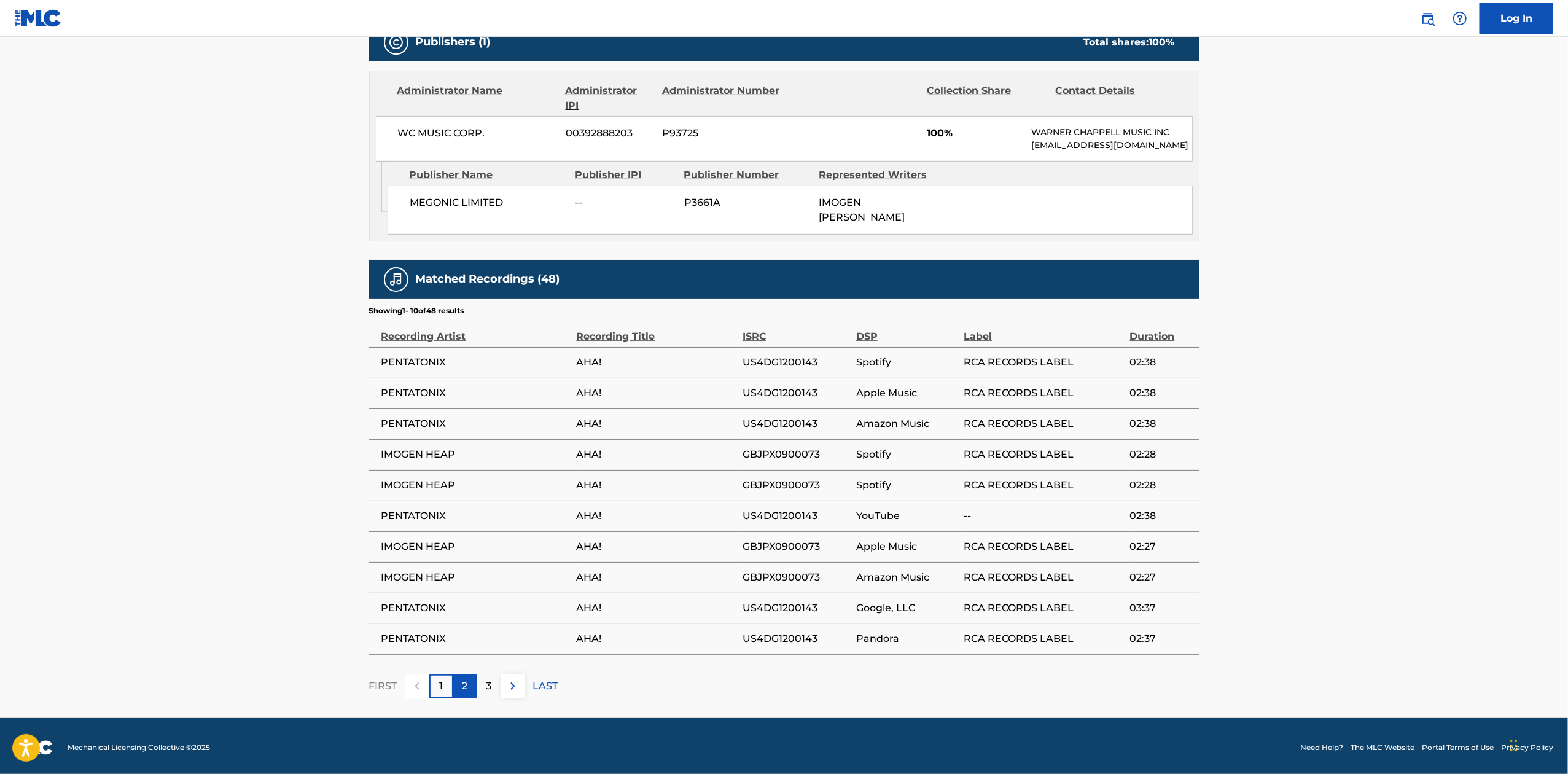
click at [458, 682] on div "2" at bounding box center [465, 686] width 24 height 24
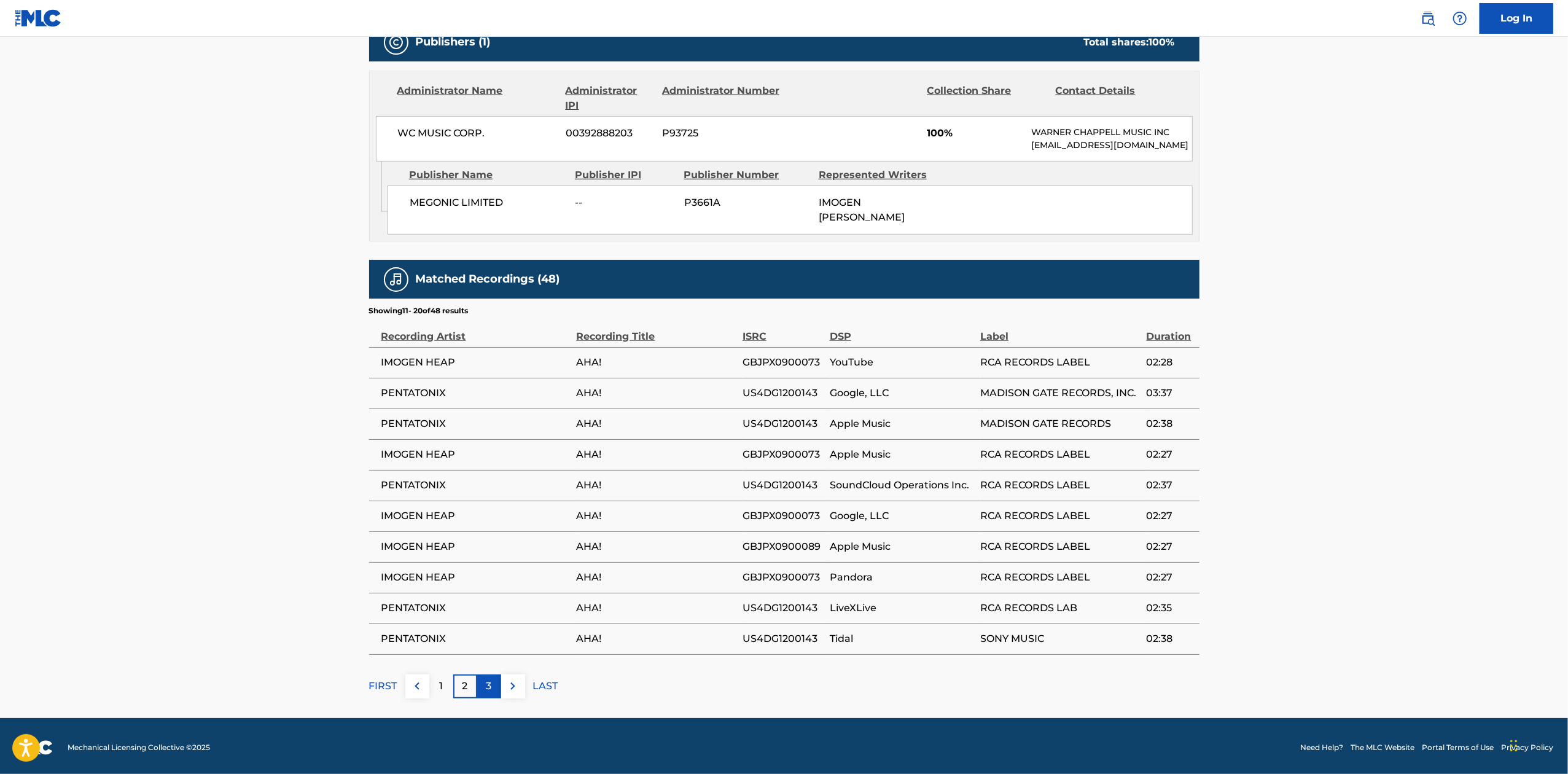
click at [494, 693] on div "3" at bounding box center [489, 686] width 24 height 24
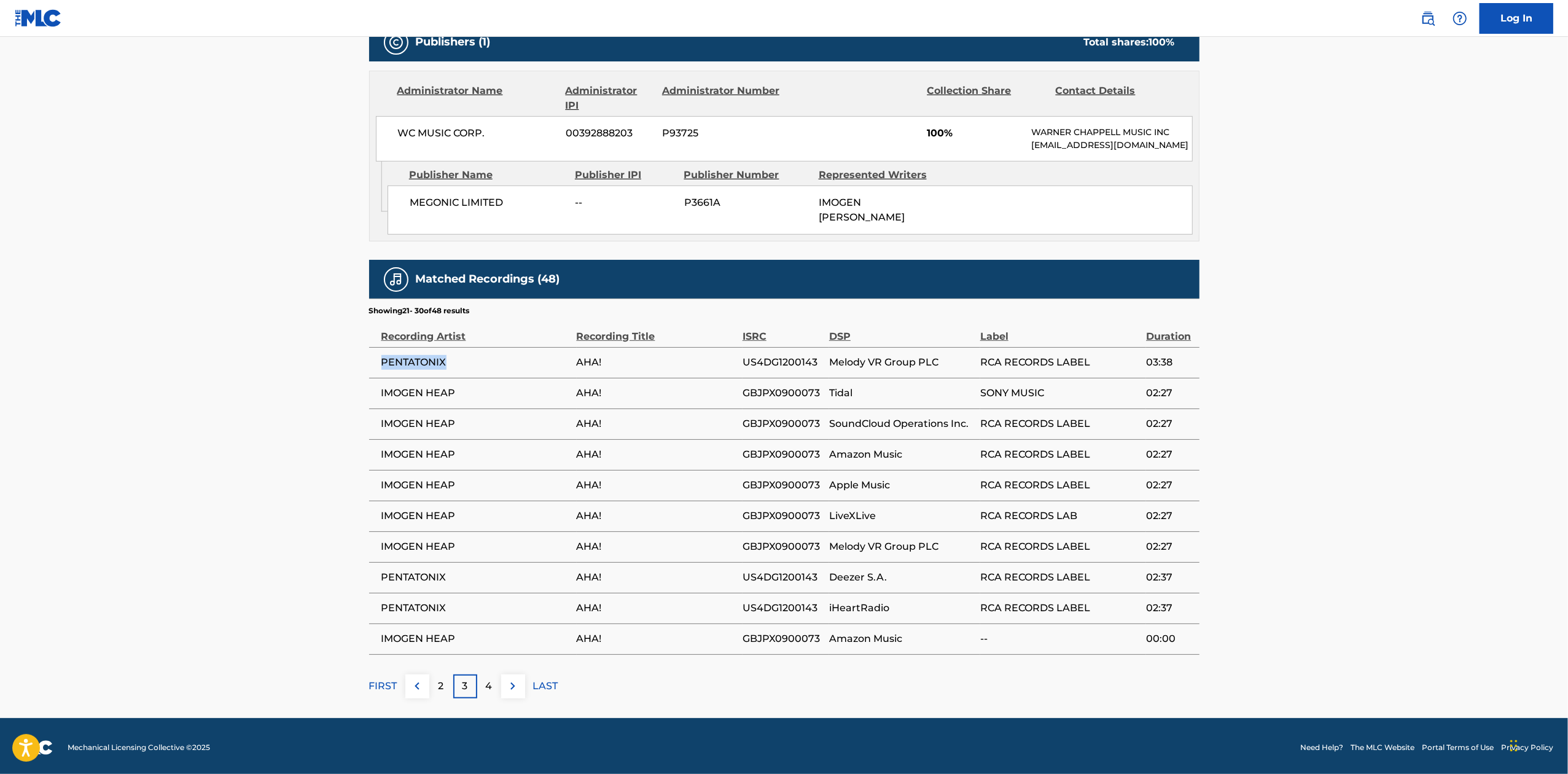
drag, startPoint x: 451, startPoint y: 361, endPoint x: 384, endPoint y: 361, distance: 67.0
click at [384, 361] on span "PENTATONIX" at bounding box center [476, 362] width 189 height 15
copy span "PENTATONIX"
click at [497, 695] on div "4" at bounding box center [489, 686] width 24 height 24
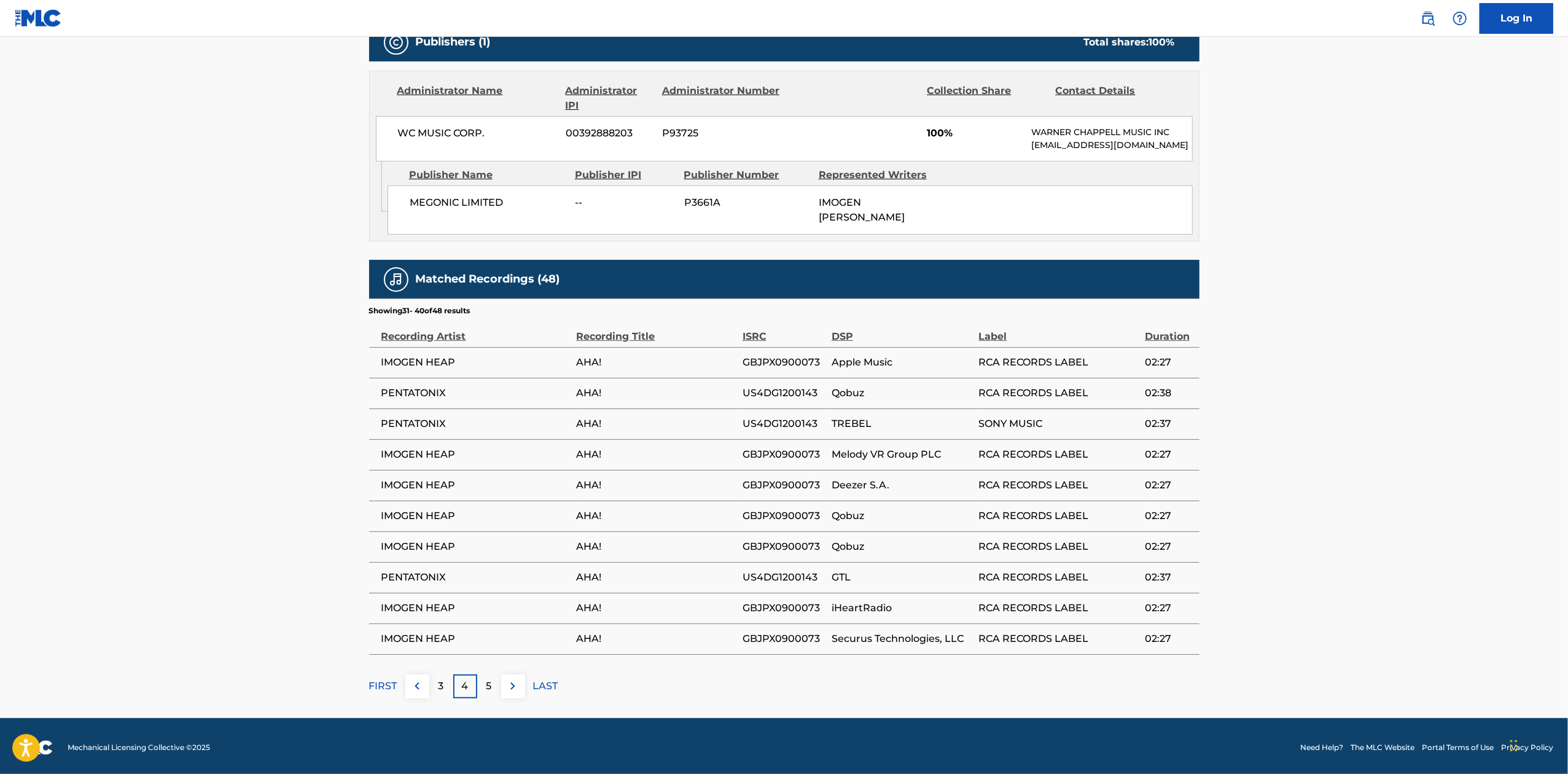
click at [453, 692] on div "4" at bounding box center [465, 686] width 24 height 24
